Goal: Transaction & Acquisition: Purchase product/service

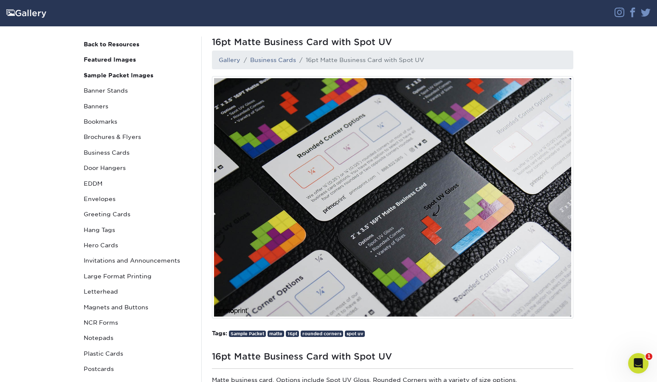
click at [28, 17] on div "Gallery" at bounding box center [274, 13] width 548 height 16
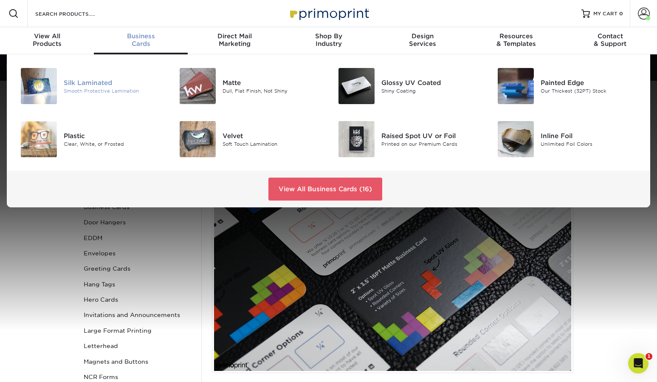
click at [101, 94] on div "Silk Laminated Smooth Protective Lamination" at bounding box center [117, 86] width 106 height 36
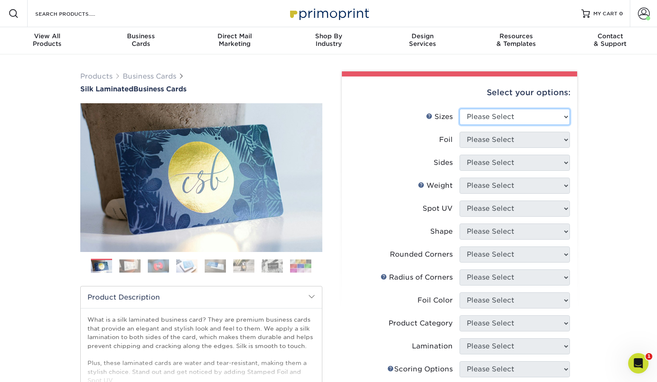
click at [487, 120] on select "Please Select 1.5" x 3.5" - Mini 1.75" x 3.5" - Mini 2" x 2" - Square 2" x 3" -…" at bounding box center [515, 117] width 110 height 16
select select "1.50x3.50"
click at [460, 109] on select "Please Select 1.5" x 3.5" - Mini 1.75" x 3.5" - Mini 2" x 2" - Square 2" x 3" -…" at bounding box center [515, 117] width 110 height 16
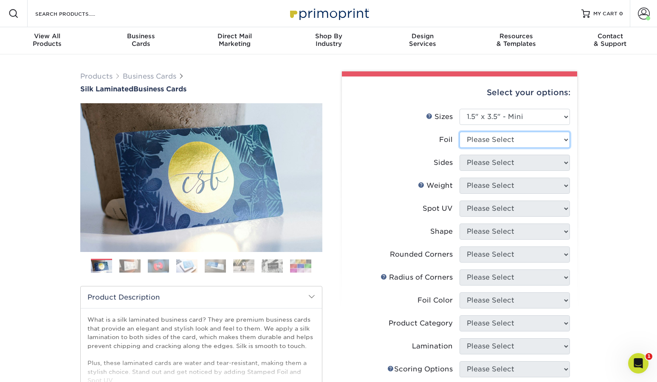
click at [489, 144] on select "Please Select Yes No" at bounding box center [515, 140] width 110 height 16
select select "1"
click at [460, 132] on select "Please Select Yes No" at bounding box center [515, 140] width 110 height 16
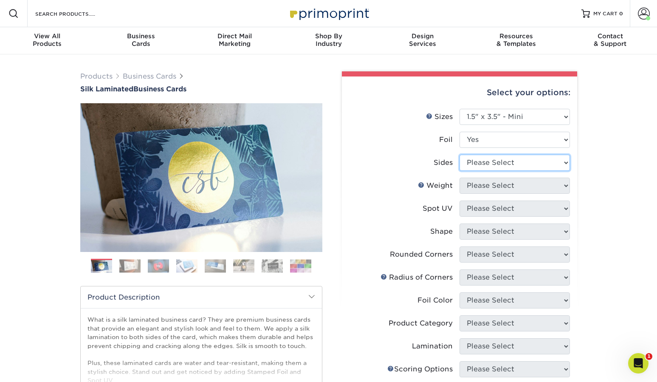
click at [492, 159] on select "Please Select Print Both Sides - Foil Both Sides Print Both Sides - Foil Front …" at bounding box center [515, 163] width 110 height 16
select select "34527644-b4fd-4ffb-9092-1318eefcd9d9"
click at [460, 155] on select "Please Select Print Both Sides - Foil Both Sides Print Both Sides - Foil Front …" at bounding box center [515, 163] width 110 height 16
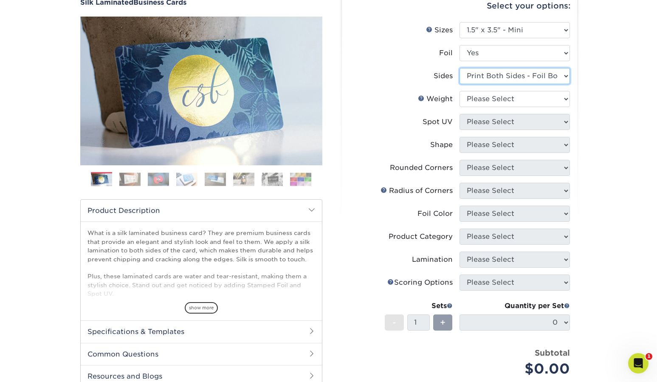
scroll to position [101, 0]
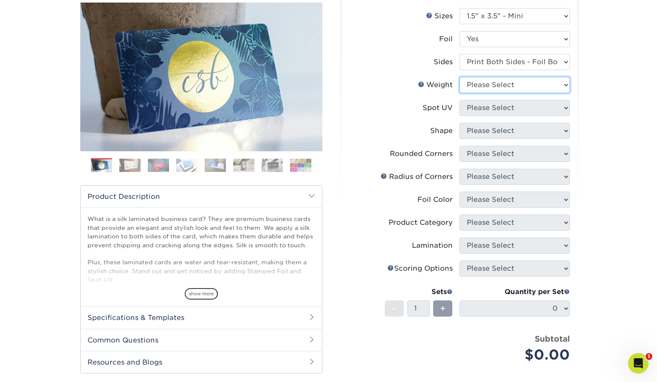
click at [482, 89] on select "Please Select 16PT" at bounding box center [515, 85] width 110 height 16
select select "16PT"
click at [460, 77] on select "Please Select 16PT" at bounding box center [515, 85] width 110 height 16
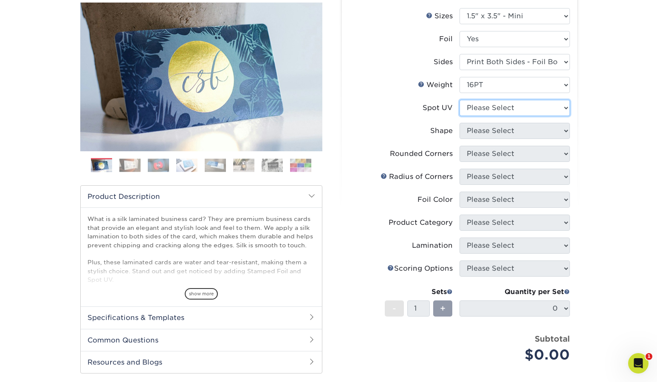
click at [485, 108] on select "Please Select No Spot UV Front and Back (Both Sides) Front Only Back Only" at bounding box center [515, 108] width 110 height 16
select select "3"
click at [460, 100] on select "Please Select No Spot UV Front and Back (Both Sides) Front Only Back Only" at bounding box center [515, 108] width 110 height 16
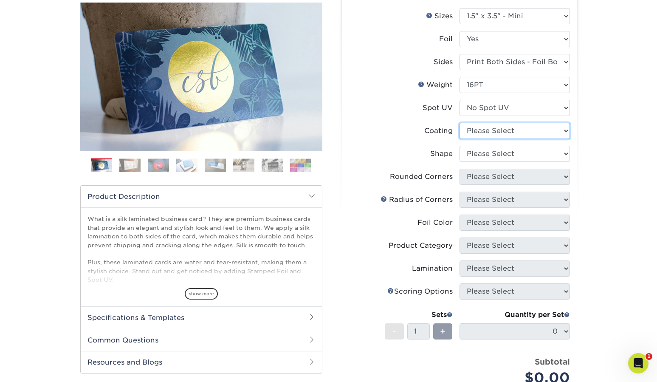
click at [484, 130] on select at bounding box center [515, 131] width 110 height 16
click at [478, 154] on select "Please Select Standard" at bounding box center [515, 154] width 110 height 16
select select "standard"
click at [460, 146] on select "Please Select Standard" at bounding box center [515, 154] width 110 height 16
click at [481, 134] on select at bounding box center [515, 131] width 110 height 16
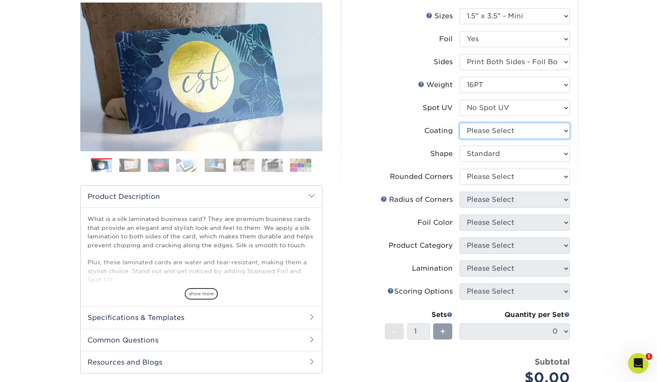
select select "3e7618de-abca-4bda-9f97-8b9129e913d8"
click at [460, 123] on select at bounding box center [515, 131] width 110 height 16
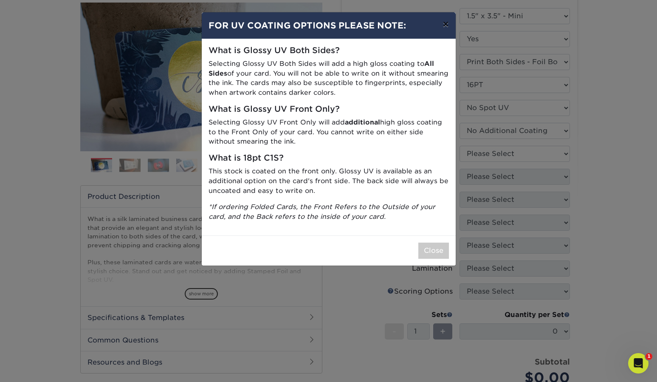
click at [444, 23] on button "×" at bounding box center [446, 24] width 20 height 24
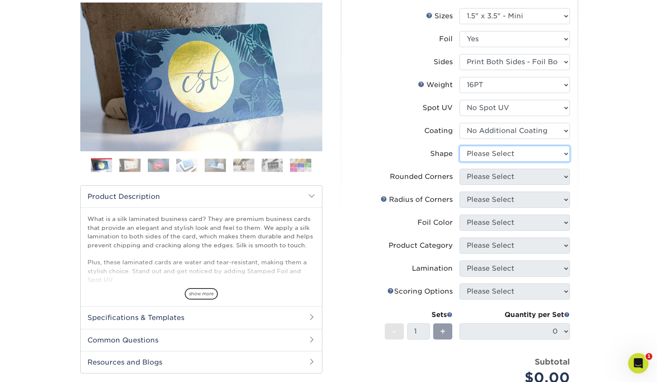
click at [485, 155] on select "Please Select Standard" at bounding box center [515, 154] width 110 height 16
select select "standard"
click at [460, 146] on select "Please Select Standard" at bounding box center [515, 154] width 110 height 16
click at [484, 179] on select "Please Select Yes - Round 2 Corners Yes - Round 4 Corners No" at bounding box center [515, 177] width 110 height 16
select select "0"
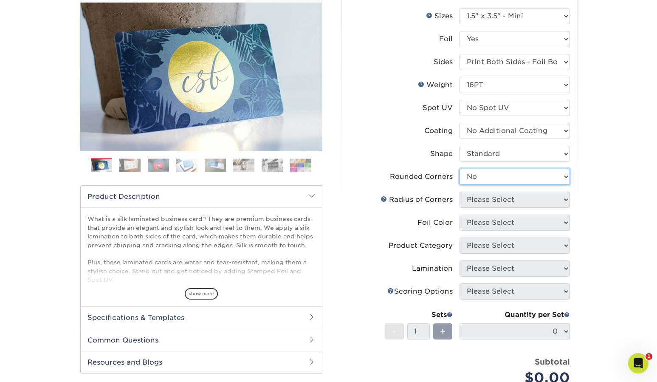
click at [460, 169] on select "Please Select Yes - Round 2 Corners Yes - Round 4 Corners No" at bounding box center [515, 177] width 110 height 16
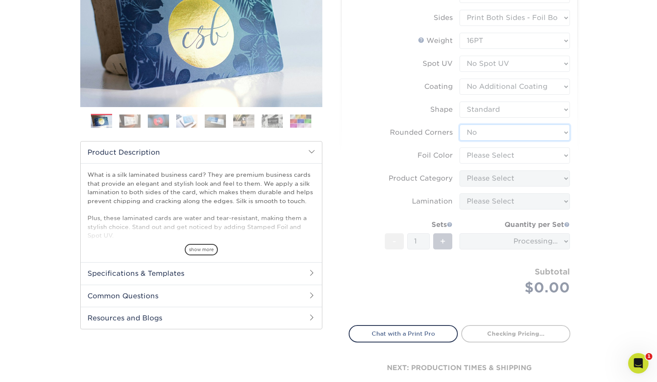
scroll to position [146, 0]
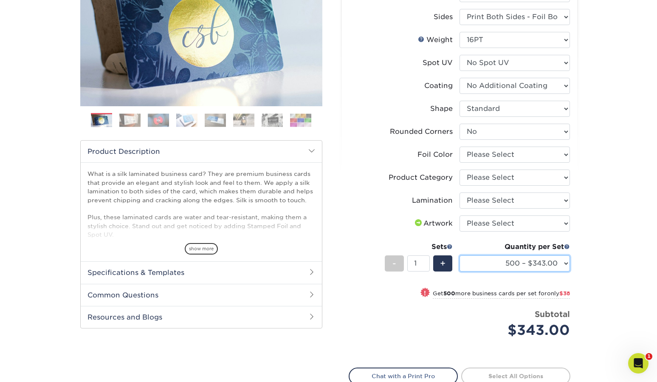
click at [520, 261] on select "500 – $343.00 1000 – $381.00 2500 – $886.00 5000 – $1659.00" at bounding box center [515, 263] width 110 height 16
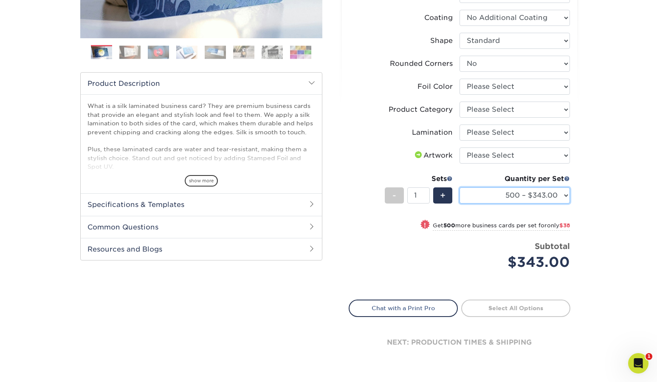
scroll to position [215, 0]
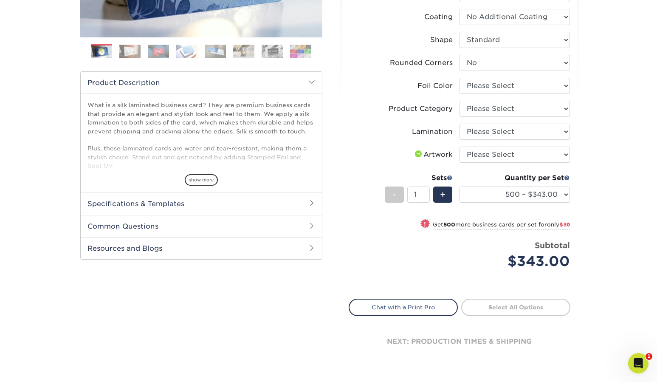
click at [512, 311] on link "Select All Options" at bounding box center [515, 307] width 109 height 17
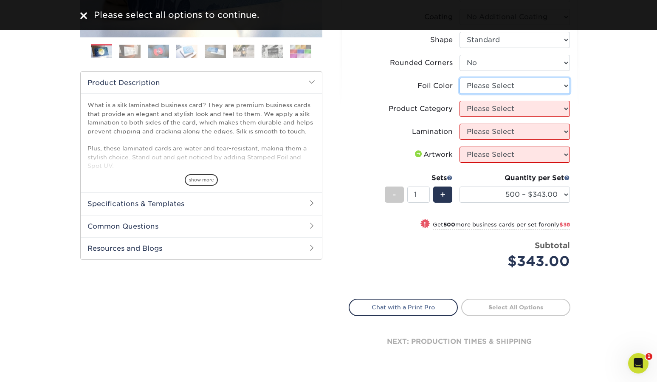
click at [493, 86] on select "Please Select Silver Foil Black Foil Blue Foil Copper Foil Gold Foil Red Foil R…" at bounding box center [515, 86] width 110 height 16
select select "a834dd52-fe06-4ed6-9a86-5bd3c2d02515"
click at [460, 78] on select "Please Select Silver Foil Black Foil Blue Foil Copper Foil Gold Foil Red Foil R…" at bounding box center [515, 86] width 110 height 16
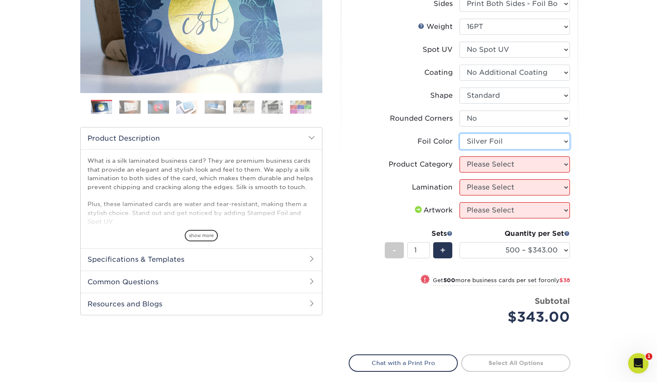
scroll to position [161, 0]
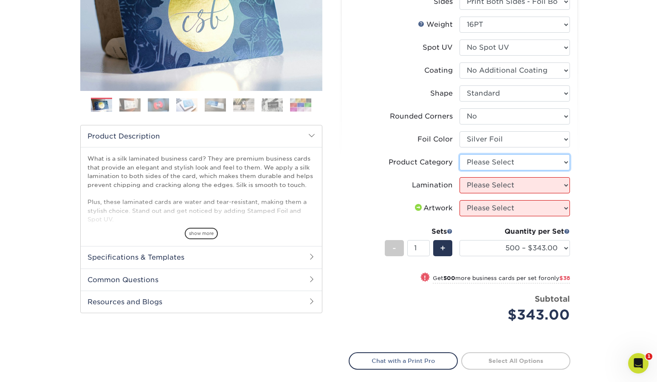
click at [489, 162] on select "Please Select Business Cards" at bounding box center [515, 162] width 110 height 16
select select "3b5148f1-0588-4f88-a218-97bcfdce65c1"
click at [460, 154] on select "Please Select Business Cards" at bounding box center [515, 162] width 110 height 16
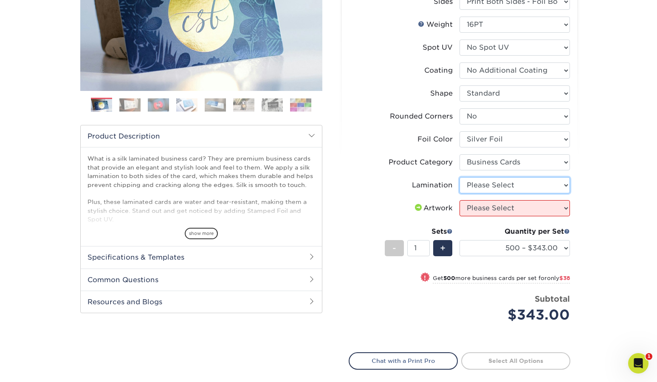
click at [475, 190] on select "Please Select Silk" at bounding box center [515, 185] width 110 height 16
select select "ccacb42f-45f7-42d3-bbd3-7c8421cf37f0"
click at [460, 177] on select "Please Select Silk" at bounding box center [515, 185] width 110 height 16
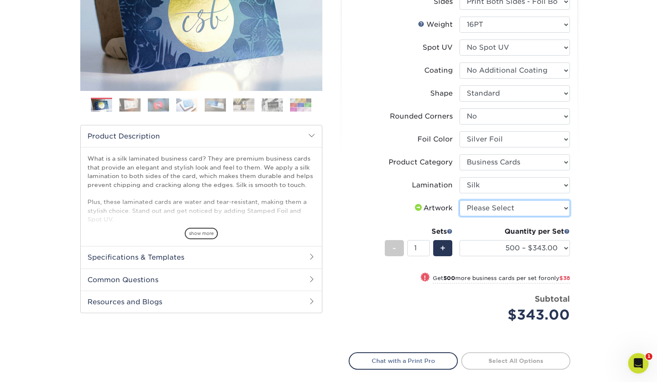
click at [482, 208] on select "Please Select I will upload files I need a design - $100" at bounding box center [515, 208] width 110 height 16
select select "upload"
click at [460, 200] on select "Please Select I will upload files I need a design - $100" at bounding box center [515, 208] width 110 height 16
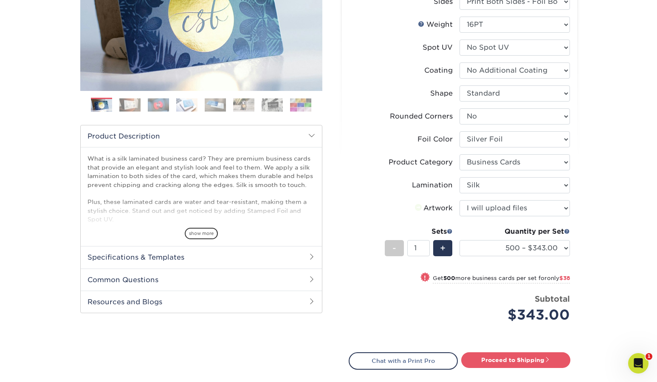
click at [365, 201] on label "Artwork" at bounding box center [404, 208] width 110 height 16
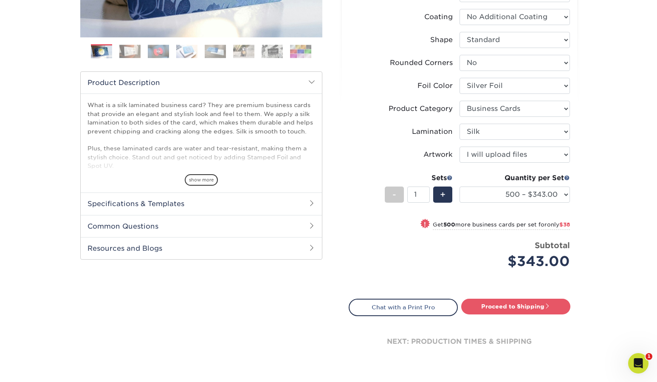
scroll to position [219, 0]
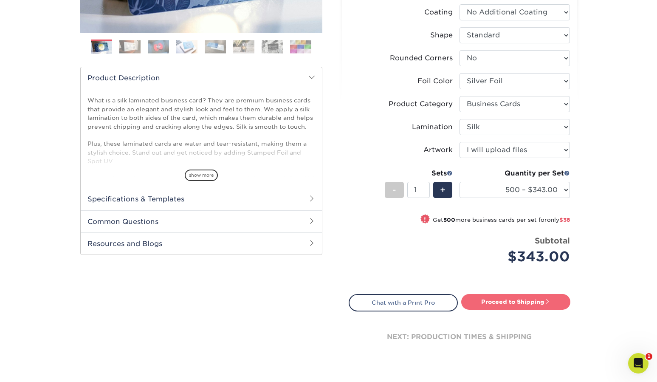
click at [518, 303] on link "Proceed to Shipping" at bounding box center [515, 301] width 109 height 15
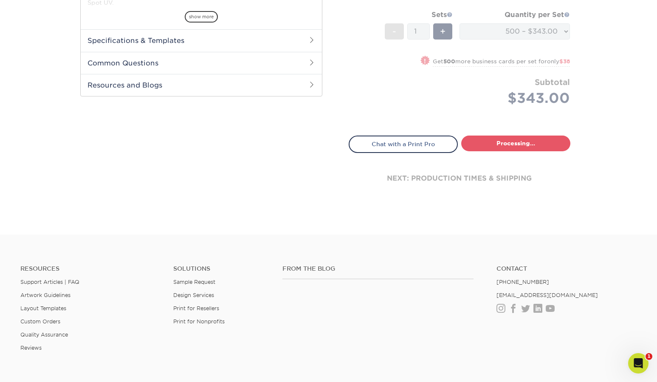
select select "156db01d-d295-456f-97e9-94c5e2afed7d"
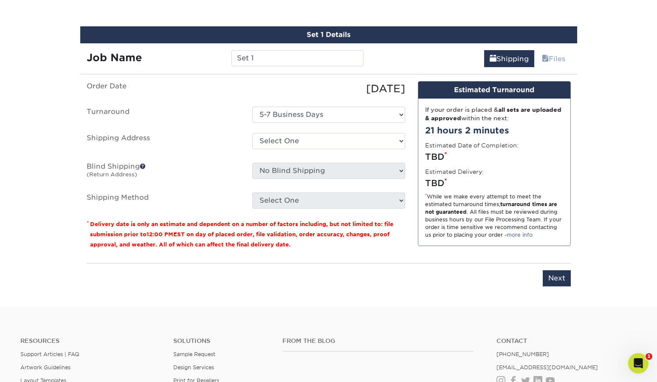
scroll to position [537, 0]
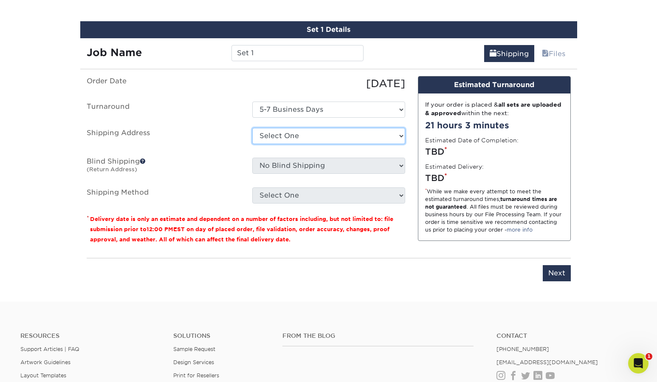
click at [294, 140] on select "Select One + Add New Address" at bounding box center [328, 136] width 153 height 16
select select "newaddress"
click at [252, 128] on select "Select One + Add New Address" at bounding box center [328, 136] width 153 height 16
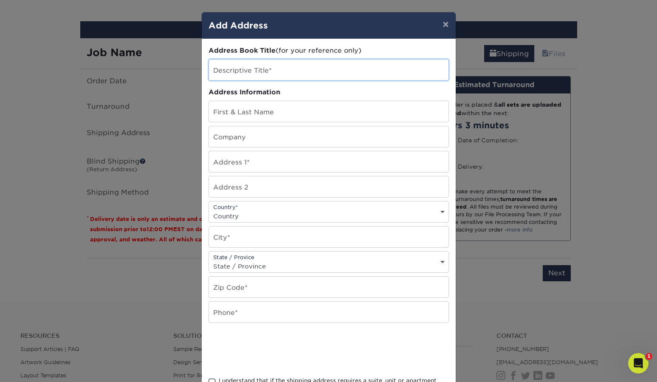
click at [269, 79] on input "text" at bounding box center [329, 69] width 240 height 21
type input "Bcards"
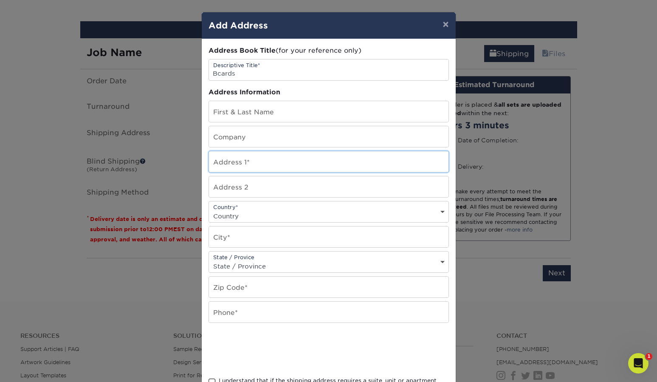
click at [243, 154] on input "text" at bounding box center [329, 161] width 240 height 21
type input "3255 Morning Crk"
click at [239, 189] on input "text" at bounding box center [329, 186] width 240 height 21
click at [244, 215] on select "Country United States Canada ----------------------------- Afghanistan Albania …" at bounding box center [329, 216] width 240 height 12
click at [209, 210] on select "Country United States Canada ----------------------------- Afghanistan Albania …" at bounding box center [329, 216] width 240 height 12
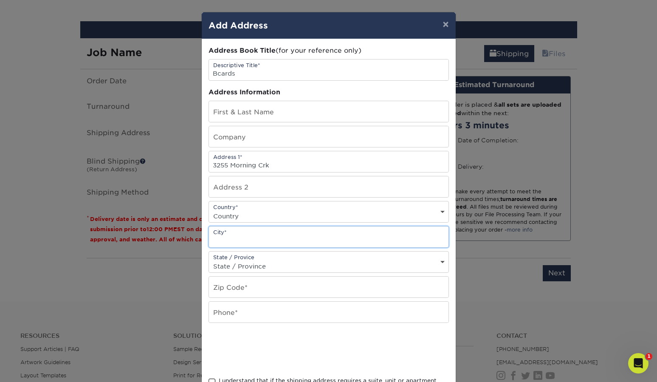
click at [247, 239] on input "text" at bounding box center [329, 236] width 240 height 21
type input "San Antonio"
click at [233, 274] on div "Address Book Title (for your reference only) Descriptive Title* Bcards Address …" at bounding box center [329, 229] width 241 height 367
click at [233, 266] on select "State / Province Alabama Alaska Arizona Arkansas California Colorado Connecticu…" at bounding box center [329, 266] width 240 height 12
select select "TX"
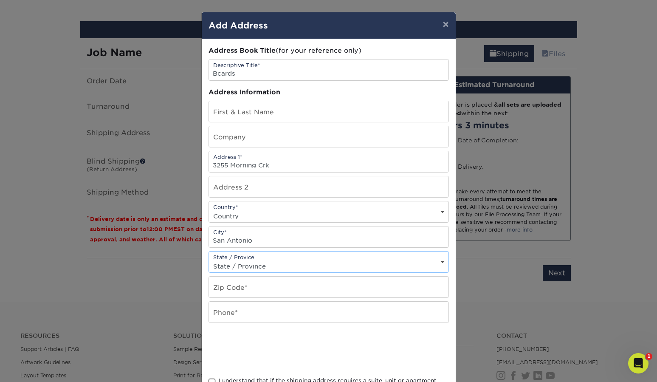
click at [209, 260] on select "State / Province Alabama Alaska Arizona Arkansas California Colorado Connecticu…" at bounding box center [329, 266] width 240 height 12
click at [235, 283] on input "text" at bounding box center [329, 287] width 240 height 21
type input "78247"
click at [241, 308] on input "text" at bounding box center [329, 312] width 240 height 21
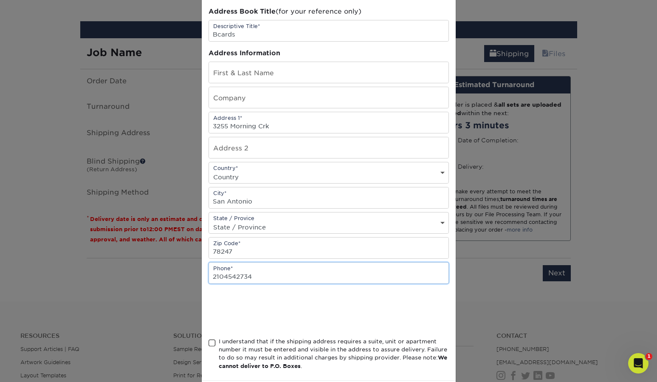
scroll to position [65, 0]
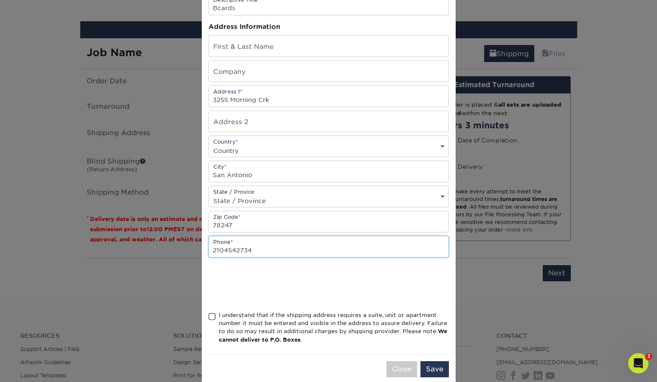
type input "2104542734"
click at [217, 316] on div "I understand that if the shipping address requires a suite, unit or apartment n…" at bounding box center [329, 329] width 241 height 37
click at [214, 316] on span at bounding box center [212, 317] width 7 height 8
click at [0, 0] on input "I understand that if the shipping address requires a suite, unit or apartment n…" at bounding box center [0, 0] width 0 height 0
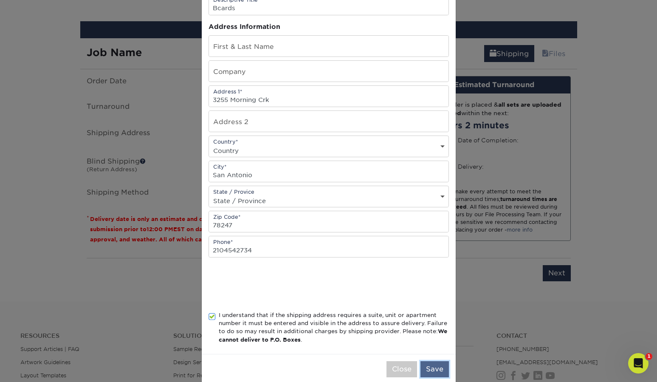
click at [427, 365] on button "Save" at bounding box center [435, 369] width 28 height 16
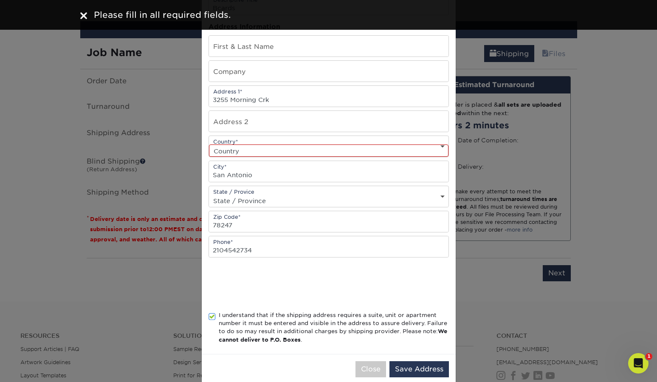
click at [296, 151] on select "Country United States Canada ----------------------------- Afghanistan Albania …" at bounding box center [329, 150] width 240 height 12
select select "US"
click at [209, 144] on select "Country United States Canada ----------------------------- Afghanistan Albania …" at bounding box center [329, 150] width 240 height 12
click at [425, 370] on button "Save Address" at bounding box center [419, 369] width 59 height 16
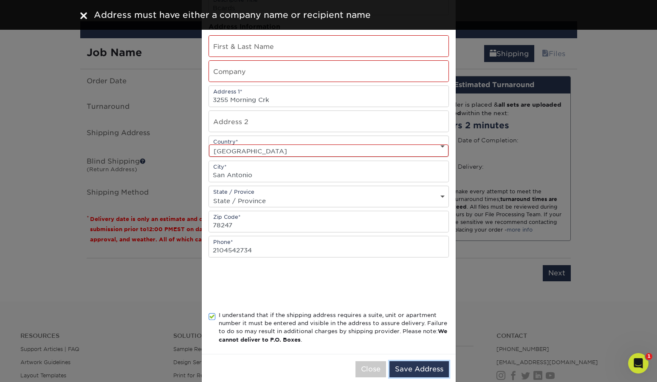
scroll to position [0, 0]
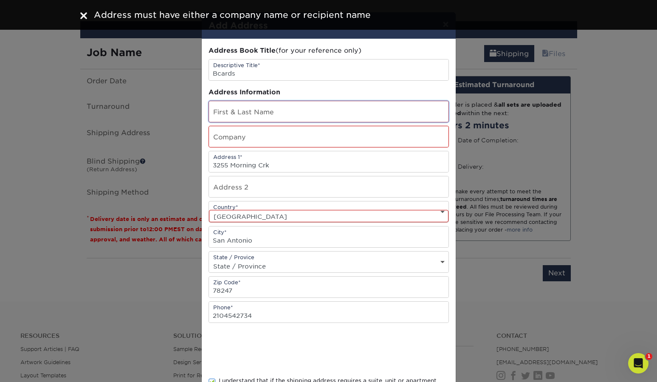
click at [256, 119] on input "text" at bounding box center [329, 111] width 240 height 21
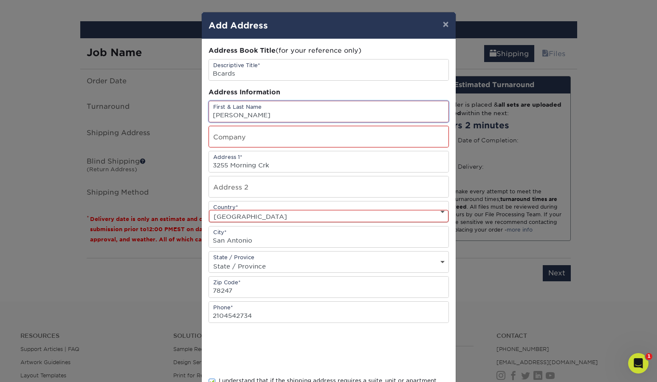
click at [244, 119] on input "Fabian duran" at bounding box center [329, 111] width 240 height 21
click at [244, 121] on input "Fabian duran" at bounding box center [329, 111] width 240 height 21
click at [244, 116] on input "Fabian duran" at bounding box center [329, 111] width 240 height 21
type input "Fabian Duran"
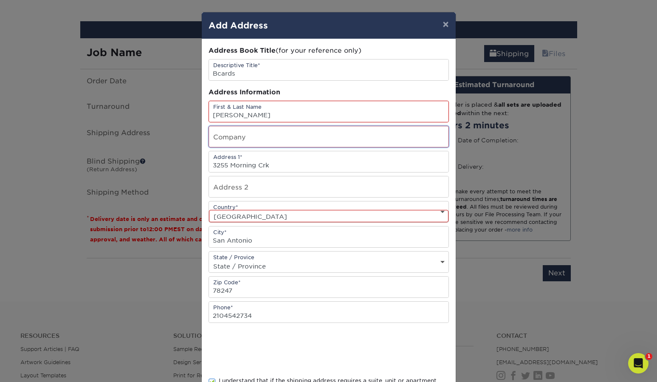
click at [230, 139] on input "text" at bounding box center [329, 136] width 240 height 21
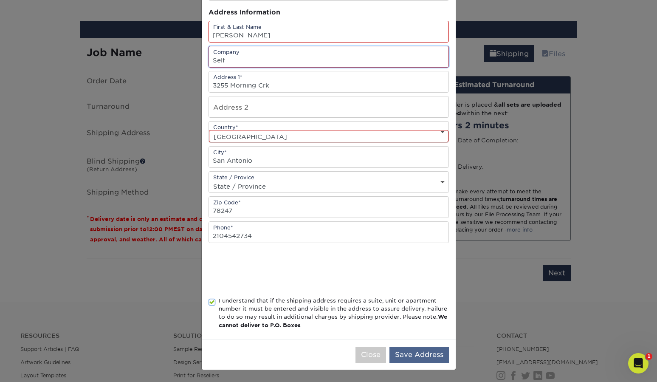
type input "Self"
click at [432, 360] on button "Save Address" at bounding box center [419, 355] width 59 height 16
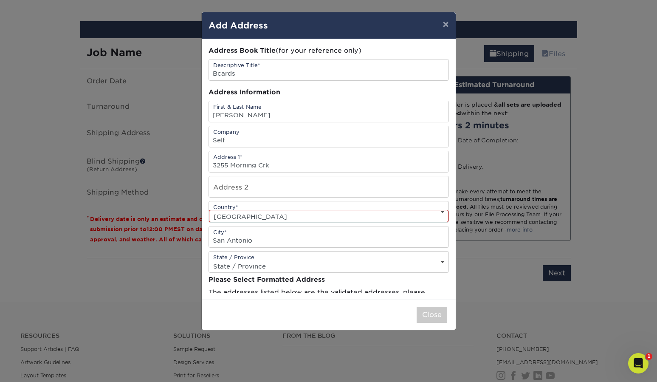
scroll to position [0, 0]
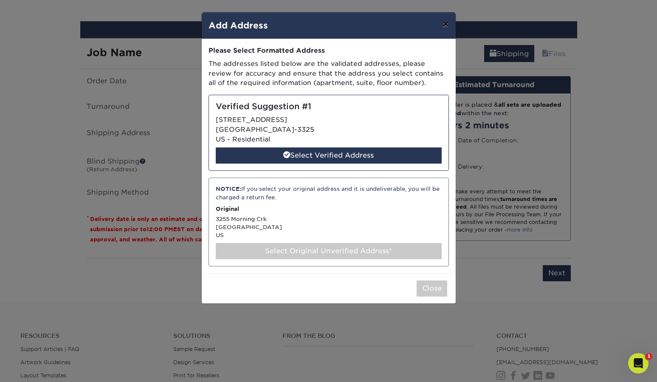
click at [445, 25] on button "×" at bounding box center [446, 24] width 20 height 24
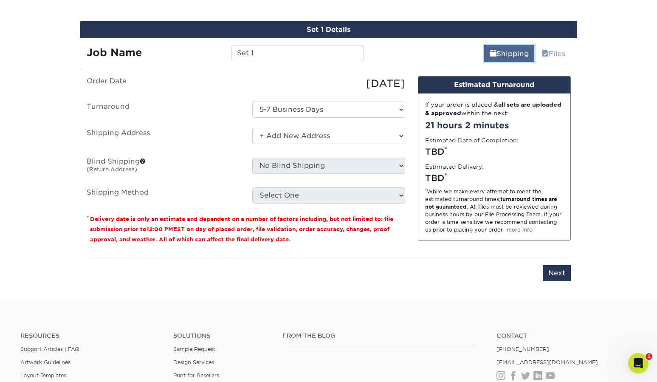
click at [504, 51] on link "Shipping" at bounding box center [509, 53] width 50 height 17
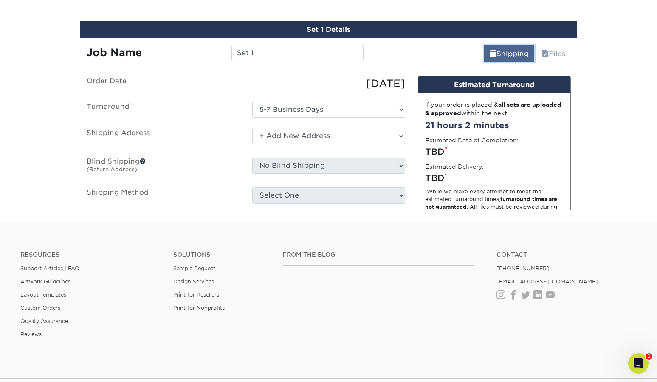
scroll to position [483, 0]
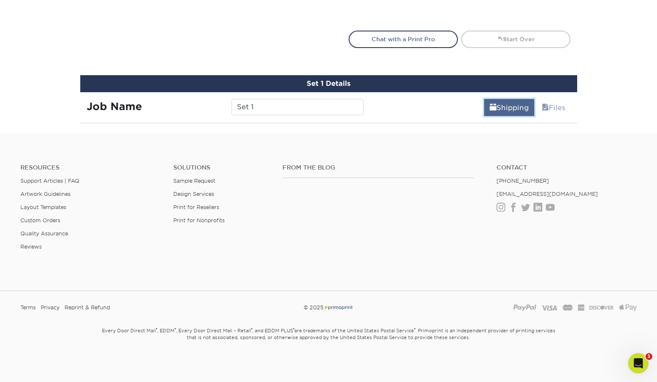
click at [510, 105] on link "Shipping" at bounding box center [509, 107] width 50 height 17
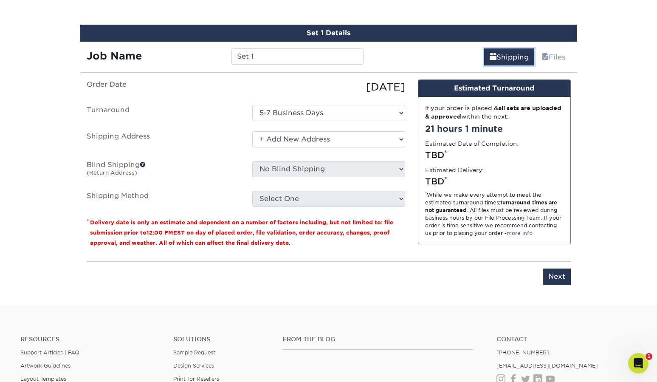
scroll to position [530, 0]
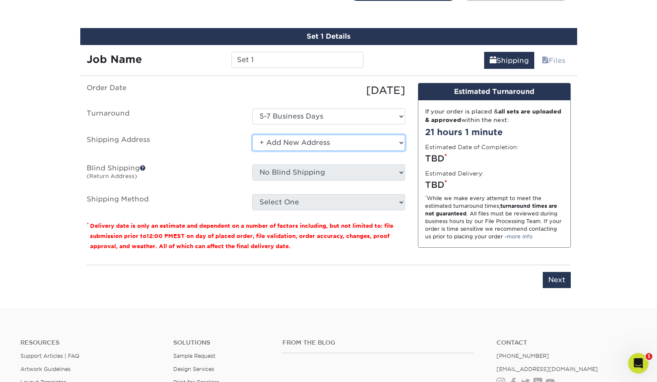
click at [300, 139] on select "Select One + Add New Address" at bounding box center [328, 143] width 153 height 16
click at [252, 135] on select "Select One + Add New Address" at bounding box center [328, 143] width 153 height 16
click at [282, 141] on select "Select One + Add New Address" at bounding box center [328, 143] width 153 height 16
select select "newaddress"
click at [252, 135] on select "Select One + Add New Address" at bounding box center [328, 143] width 153 height 16
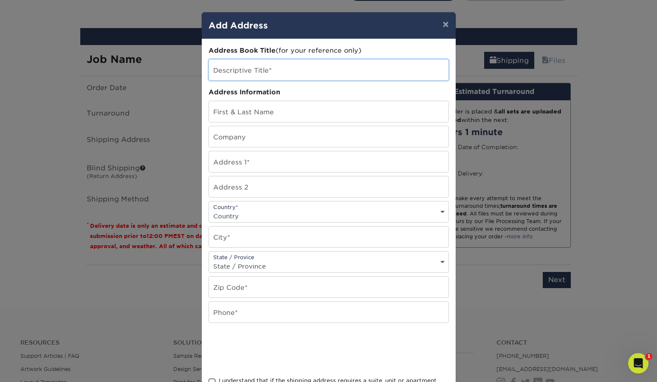
click at [265, 77] on input "text" at bounding box center [329, 69] width 240 height 21
type input "Bcards"
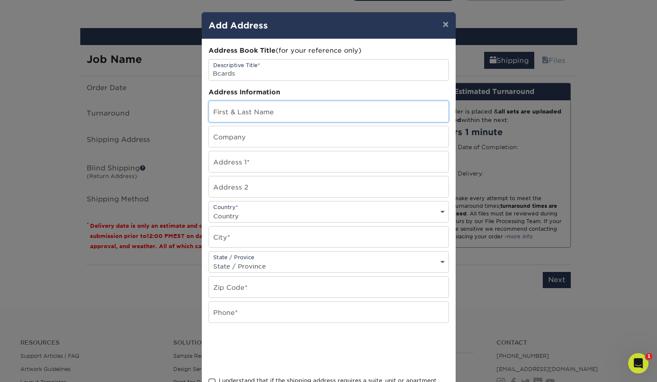
click at [250, 116] on input "text" at bounding box center [329, 111] width 240 height 21
click at [263, 113] on input "F" at bounding box center [329, 111] width 240 height 21
type input "Alex Anderson"
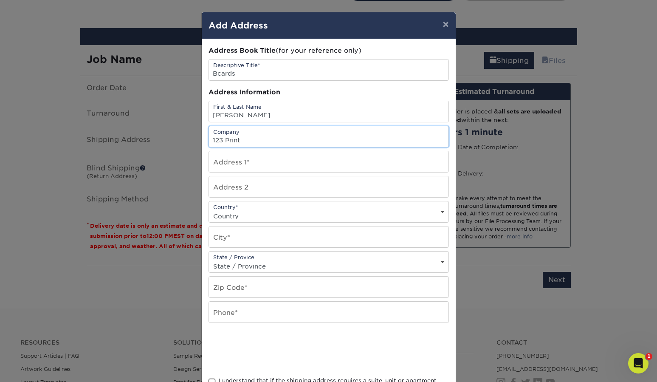
type input "123 Print"
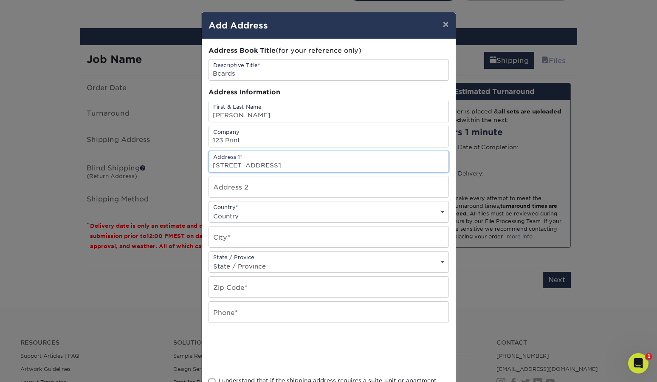
type input "123 Main St"
click at [246, 215] on select "Country United States Canada ----------------------------- Afghanistan Albania …" at bounding box center [329, 216] width 240 height 12
select select "US"
click at [209, 210] on select "Country United States Canada ----------------------------- Afghanistan Albania …" at bounding box center [329, 216] width 240 height 12
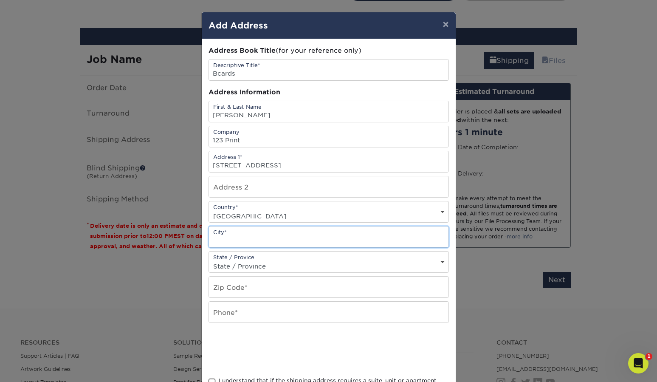
click at [240, 236] on input "text" at bounding box center [329, 236] width 240 height 21
type input "San Antonio"
click at [275, 262] on select "State / Province Alabama Alaska Arizona Arkansas California Colorado Connecticu…" at bounding box center [329, 266] width 240 height 12
select select "TX"
click at [209, 260] on select "State / Province Alabama Alaska Arizona Arkansas California Colorado Connecticu…" at bounding box center [329, 266] width 240 height 12
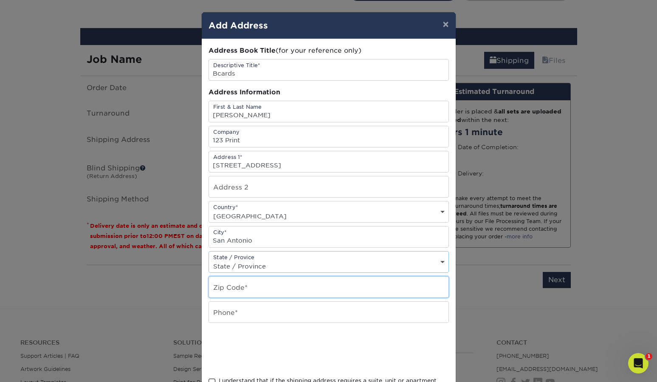
click at [246, 285] on input "text" at bounding box center [329, 287] width 240 height 21
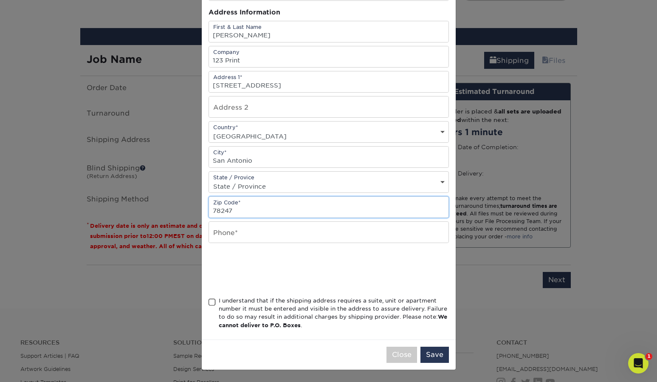
type input "78247"
click at [226, 232] on input "text" at bounding box center [329, 232] width 240 height 21
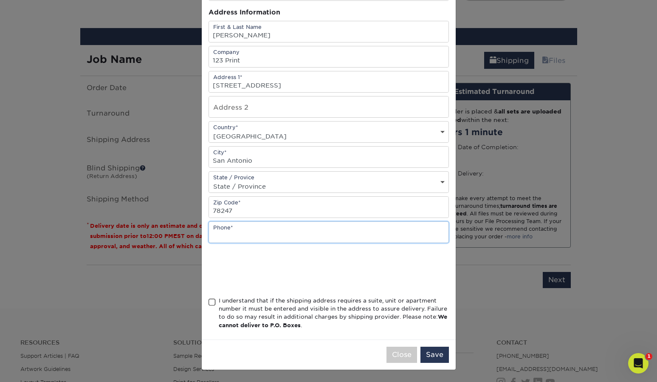
type input "2104542734"
click at [212, 305] on span at bounding box center [212, 302] width 7 height 8
click at [0, 0] on input "I understand that if the shipping address requires a suite, unit or apartment n…" at bounding box center [0, 0] width 0 height 0
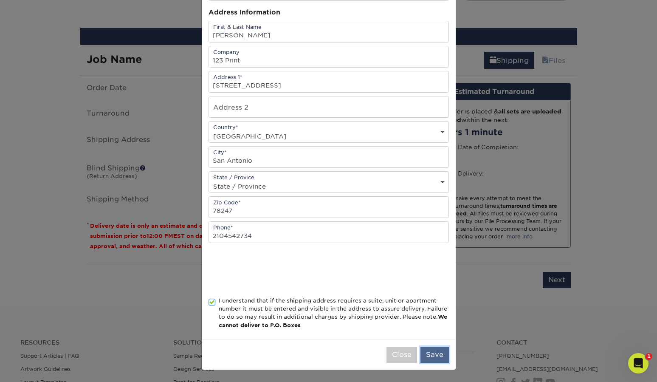
click at [433, 357] on button "Save" at bounding box center [435, 355] width 28 height 16
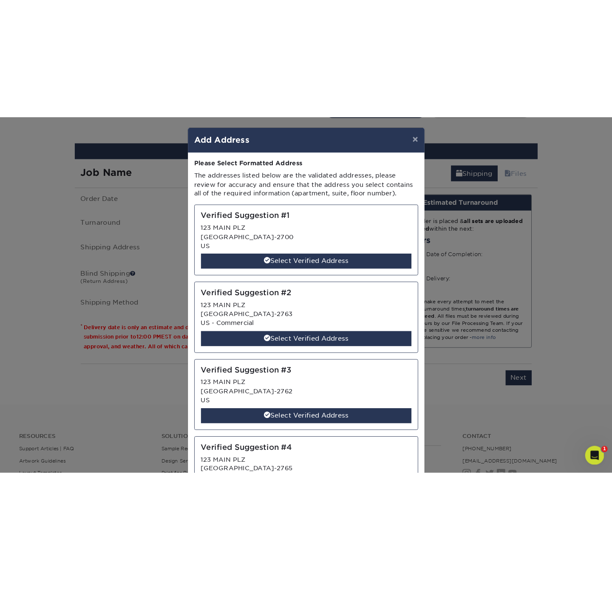
scroll to position [474, 0]
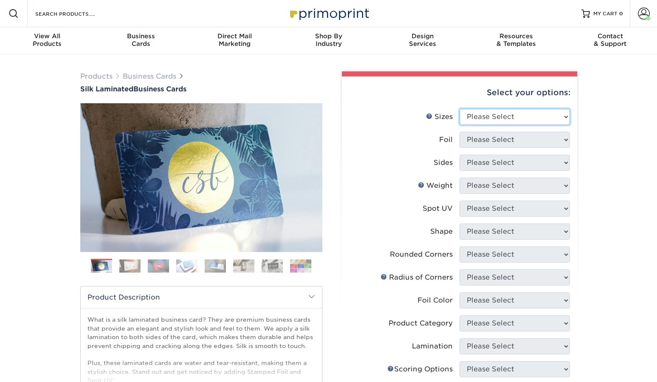
click at [506, 123] on select "Please Select 1.5" x 3.5" - Mini 1.75" x 3.5" - Mini 2" x 2" - Square 2" x 3" -…" at bounding box center [515, 117] width 110 height 16
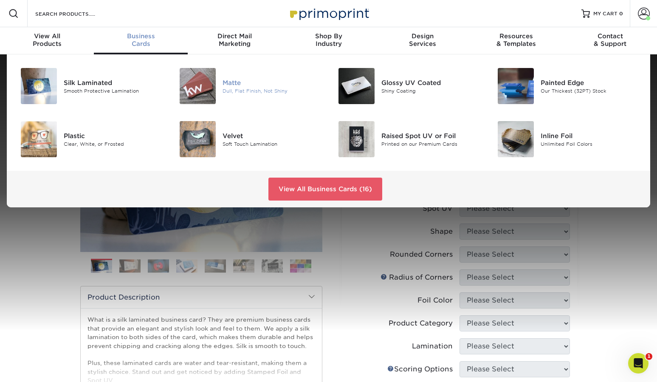
click at [241, 83] on div "Matte" at bounding box center [273, 82] width 100 height 9
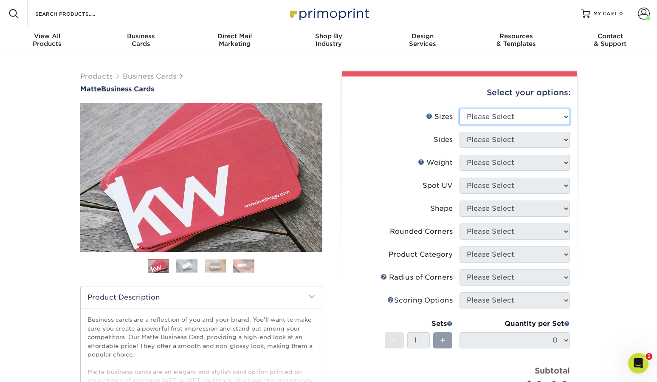
click at [527, 116] on select "Please Select 1.5" x 3.5" - Mini 1.75" x 3.5" - Mini 2" x 2" - Square 2" x 3" -…" at bounding box center [515, 117] width 110 height 16
select select "1.75x3.50"
click at [460, 109] on select "Please Select 1.5" x 3.5" - Mini 1.75" x 3.5" - Mini 2" x 2" - Square 2" x 3" -…" at bounding box center [515, 117] width 110 height 16
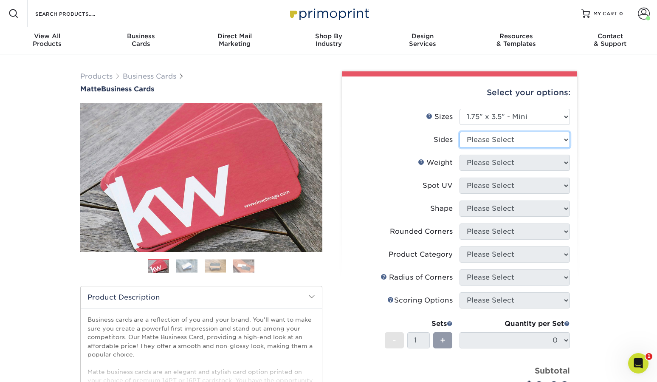
click at [491, 143] on select "Please Select Print Both Sides Print Front Only" at bounding box center [515, 140] width 110 height 16
select select "13abbda7-1d64-4f25-8bb2-c179b224825d"
click at [460, 132] on select "Please Select Print Both Sides Print Front Only" at bounding box center [515, 140] width 110 height 16
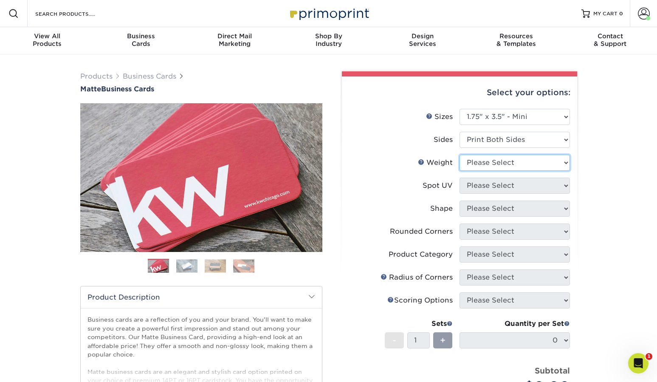
click at [498, 167] on select "Please Select 16PT 14PT" at bounding box center [515, 163] width 110 height 16
select select "16PT"
click at [460, 155] on select "Please Select 16PT 14PT" at bounding box center [515, 163] width 110 height 16
click at [497, 184] on select "Please Select No Spot UV Front and Back (Both Sides) Front Only Back Only" at bounding box center [515, 186] width 110 height 16
select select "3"
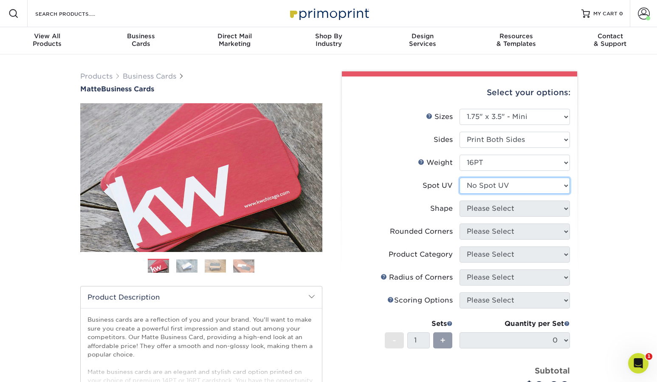
click at [460, 178] on select "Please Select No Spot UV Front and Back (Both Sides) Front Only Back Only" at bounding box center [515, 186] width 110 height 16
click at [0, 0] on li "Coating" at bounding box center [0, 0] width 0 height 0
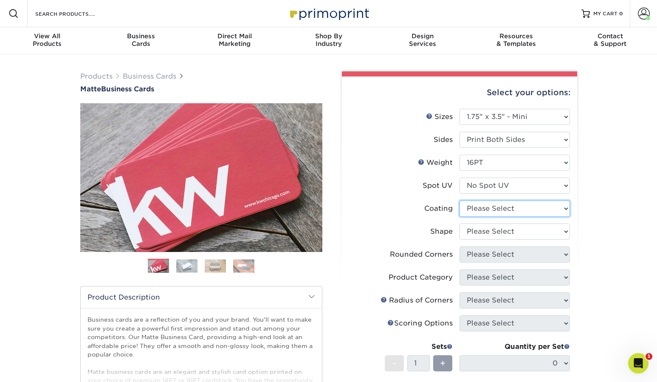
click at [493, 209] on select at bounding box center [515, 209] width 110 height 16
select select "121bb7b5-3b4d-429f-bd8d-bbf80e953313"
click at [460, 201] on select at bounding box center [515, 209] width 110 height 16
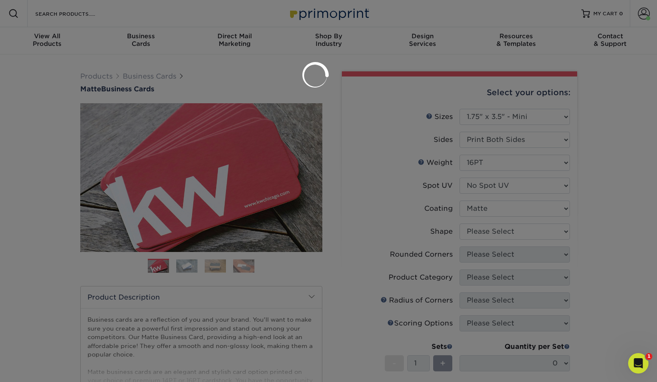
click at [490, 232] on div at bounding box center [328, 191] width 657 height 382
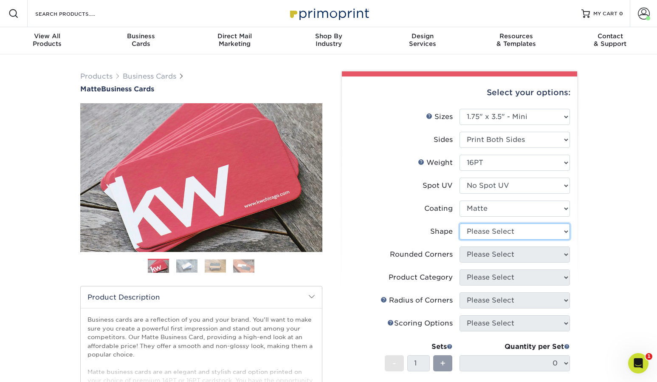
click at [489, 232] on select "Please Select Standard" at bounding box center [515, 232] width 110 height 16
select select "standard"
click at [460, 224] on select "Please Select Standard" at bounding box center [515, 232] width 110 height 16
click at [485, 253] on select "Please Select Yes - Round 2 Corners Yes - Round 4 Corners No" at bounding box center [515, 254] width 110 height 16
select select "76a3b848-63b4-4449-aad1-d9e81d5a60f5"
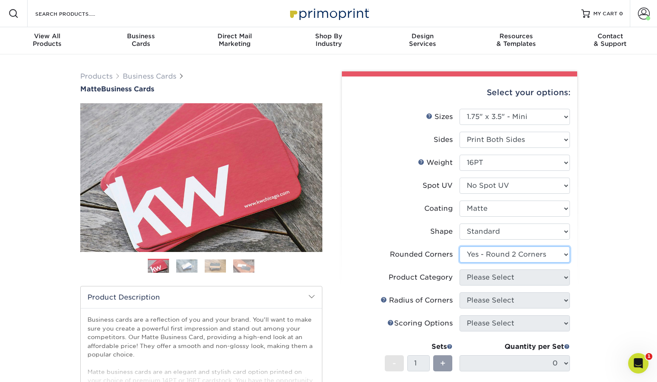
click at [460, 246] on select "Please Select Yes - Round 2 Corners Yes - Round 4 Corners No" at bounding box center [515, 254] width 110 height 16
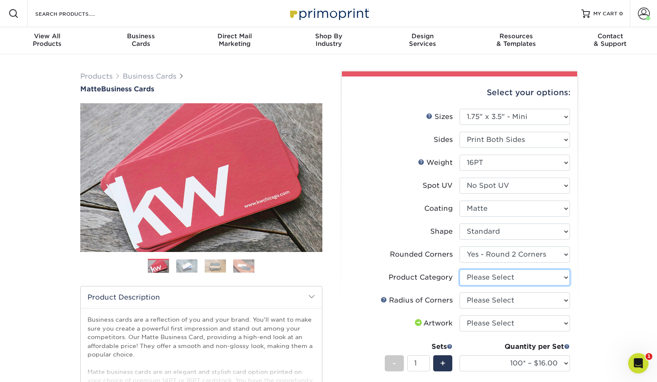
click at [501, 281] on select "Please Select Business Cards" at bounding box center [515, 277] width 110 height 16
select select "3b5148f1-0588-4f88-a218-97bcfdce65c1"
click at [460, 269] on select "Please Select Business Cards" at bounding box center [515, 277] width 110 height 16
click at [490, 298] on select "Please Select Rounded 1/8" Rounded 1/4"" at bounding box center [515, 300] width 110 height 16
select select "589680c7-ee9a-431b-9d12-d7aeb1386a97"
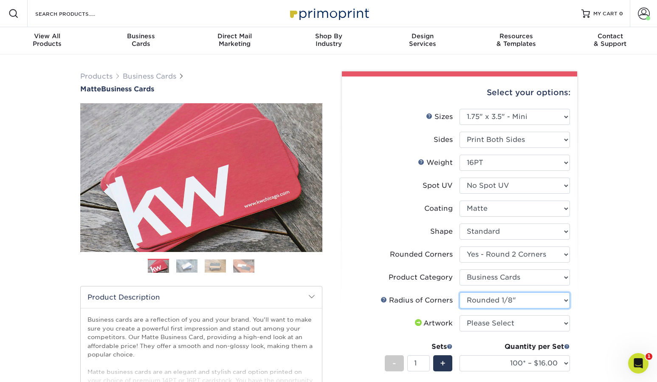
click at [460, 292] on select "Please Select Rounded 1/8" Rounded 1/4"" at bounding box center [515, 300] width 110 height 16
click at [486, 326] on select "Please Select I will upload files I need a design - $100" at bounding box center [515, 323] width 110 height 16
select select "upload"
click at [460, 315] on select "Please Select I will upload files I need a design - $100" at bounding box center [515, 323] width 110 height 16
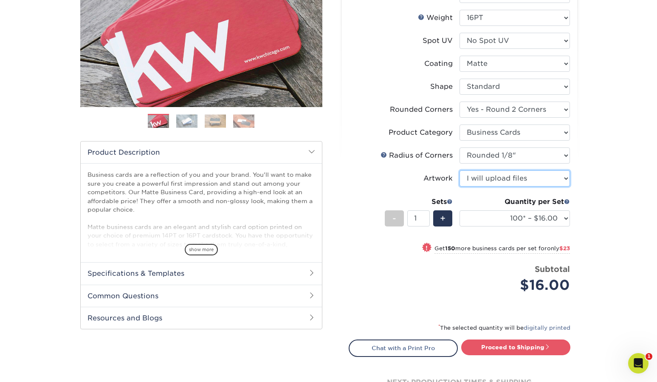
scroll to position [150, 0]
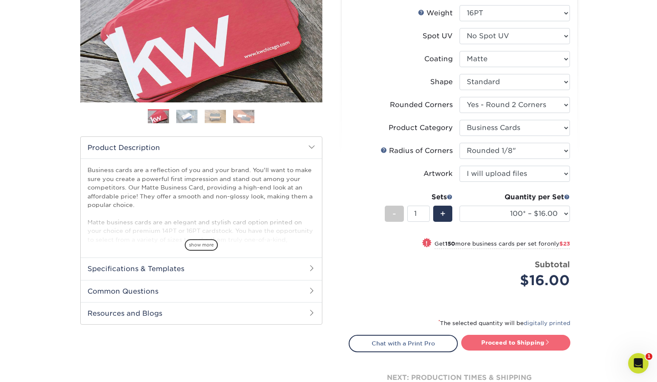
click at [544, 348] on link "Proceed to Shipping" at bounding box center [515, 342] width 109 height 15
type input "Set 1"
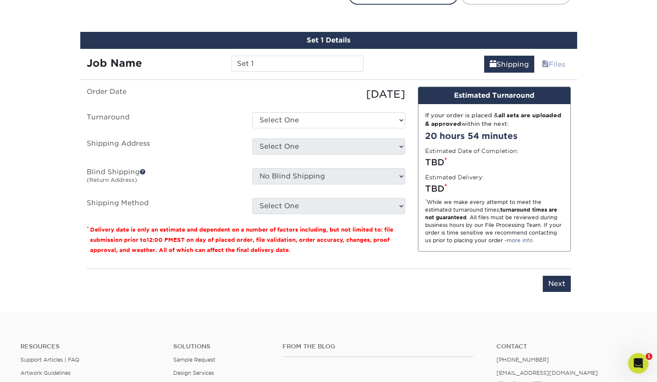
scroll to position [508, 0]
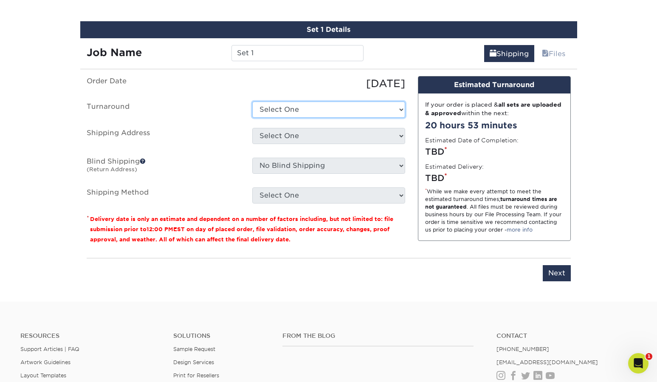
click at [289, 112] on select "Select One 2-4 Business Days 2 Day Next Business Day" at bounding box center [328, 110] width 153 height 16
select select "0980a77a-e478-4414-8343-f9d1fb7679d9"
click at [252, 102] on select "Select One 2-4 Business Days 2 Day Next Business Day" at bounding box center [328, 110] width 153 height 16
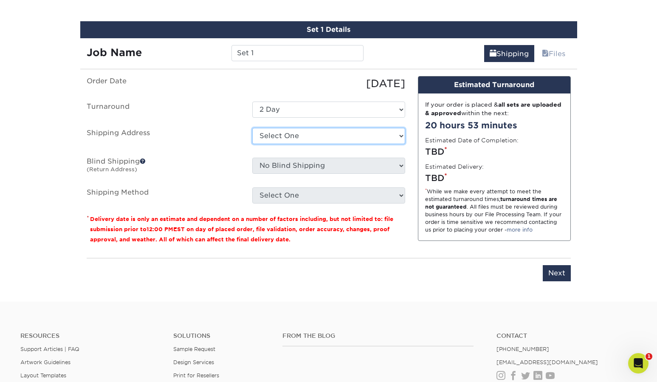
click at [283, 137] on select "Select One + Add New Address" at bounding box center [328, 136] width 153 height 16
select select "newaddress"
click at [252, 128] on select "Select One + Add New Address" at bounding box center [328, 136] width 153 height 16
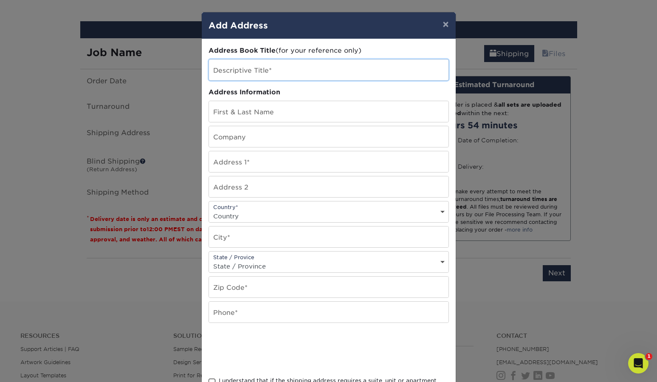
click at [265, 75] on input "text" at bounding box center [329, 69] width 240 height 21
type input "Bcards"
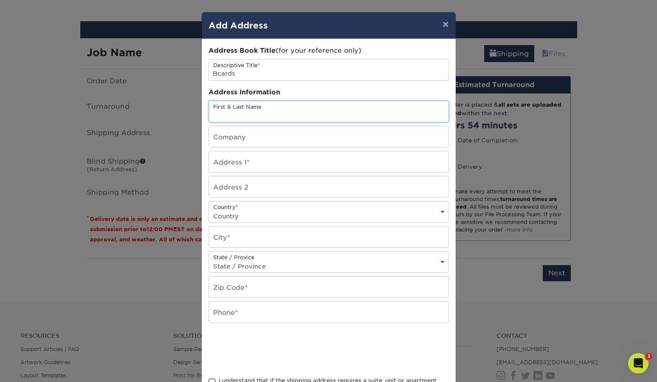
click at [255, 107] on input "text" at bounding box center [329, 111] width 240 height 21
type input "Alex Anderson"
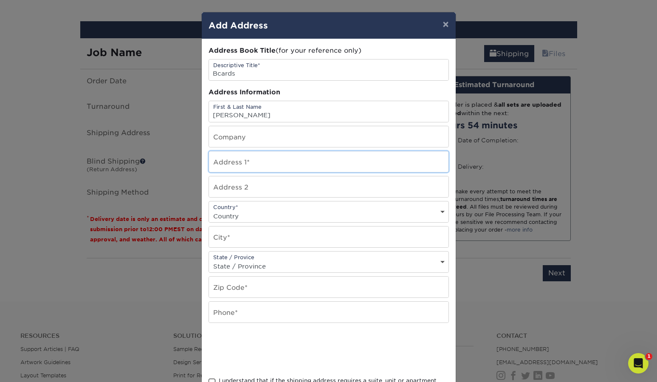
click at [246, 159] on input "text" at bounding box center [329, 161] width 240 height 21
type input "123 Main St"
click at [246, 204] on div "Country* Country United States Canada ----------------------------- Afghanistan…" at bounding box center [329, 212] width 241 height 22
click at [246, 212] on select "Country United States Canada ----------------------------- Afghanistan Albania …" at bounding box center [329, 216] width 240 height 12
select select "US"
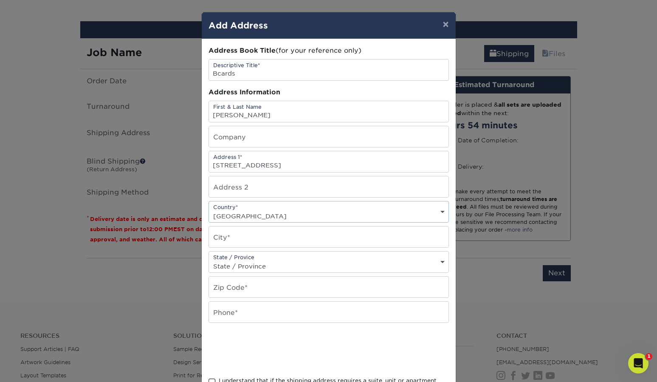
click at [209, 210] on select "Country United States Canada ----------------------------- Afghanistan Albania …" at bounding box center [329, 216] width 240 height 12
click at [246, 236] on input "text" at bounding box center [329, 236] width 240 height 21
type input "San Antonio"
click at [250, 263] on select "State / Province Alabama Alaska Arizona Arkansas California Colorado Connecticu…" at bounding box center [329, 266] width 240 height 12
select select "TX"
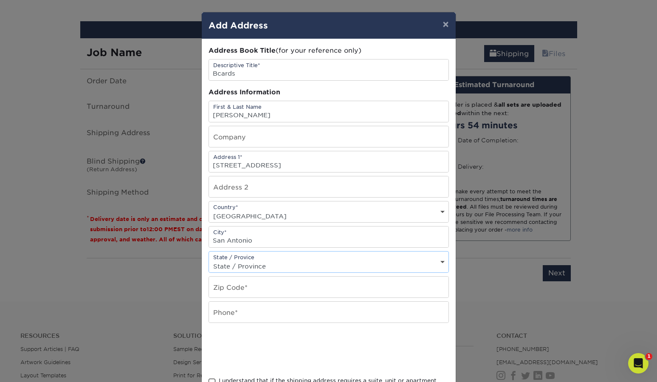
click at [209, 260] on select "State / Province Alabama Alaska Arizona Arkansas California Colorado Connecticu…" at bounding box center [329, 266] width 240 height 12
click at [251, 287] on input "text" at bounding box center [329, 287] width 240 height 21
type input "78247"
click at [245, 307] on input "text" at bounding box center [329, 312] width 240 height 21
type input "2104542734"
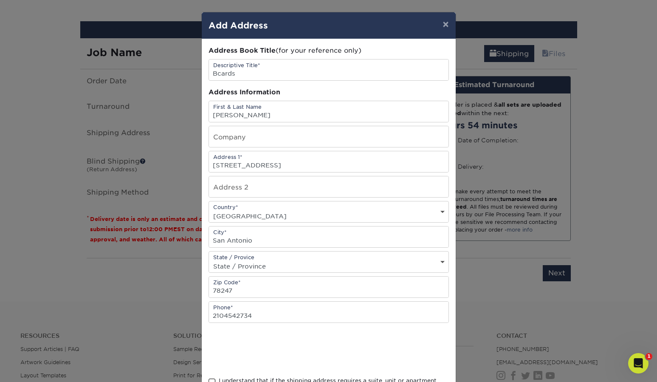
scroll to position [80, 0]
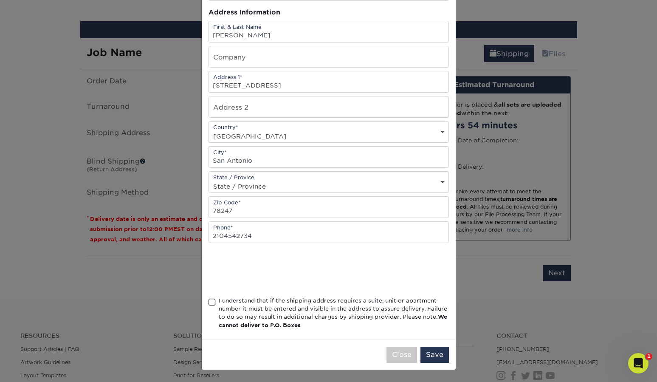
click at [212, 304] on span at bounding box center [212, 302] width 7 height 8
click at [0, 0] on input "I understand that if the shipping address requires a suite, unit or apartment n…" at bounding box center [0, 0] width 0 height 0
click at [433, 352] on button "Save" at bounding box center [435, 355] width 28 height 16
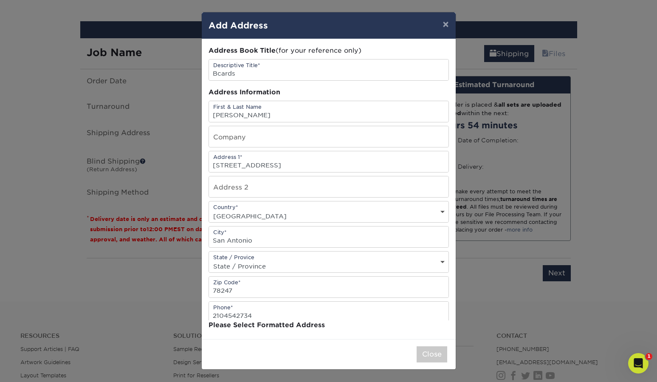
scroll to position [0, 0]
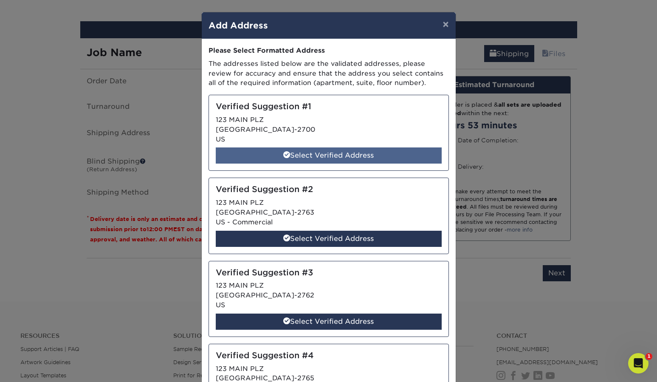
click at [339, 158] on div "Select Verified Address" at bounding box center [329, 155] width 226 height 16
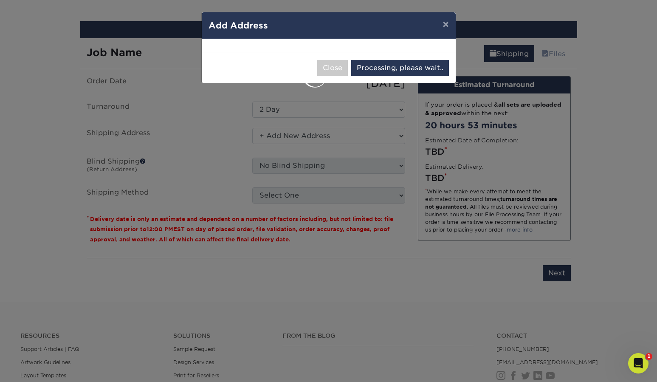
select select "286550"
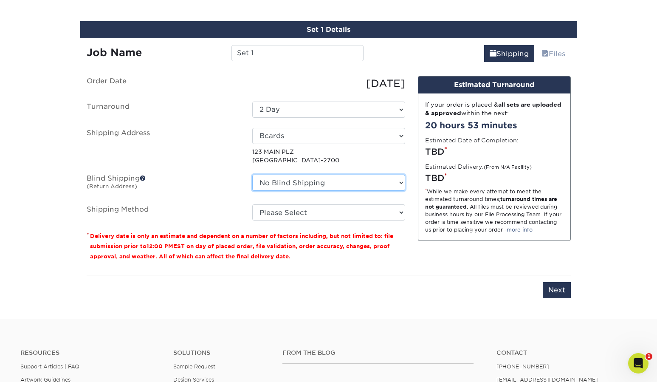
click at [294, 183] on select "No Blind Shipping + Add New Address" at bounding box center [328, 183] width 153 height 16
click at [558, 290] on input "Next" at bounding box center [557, 290] width 28 height 16
type input "Next"
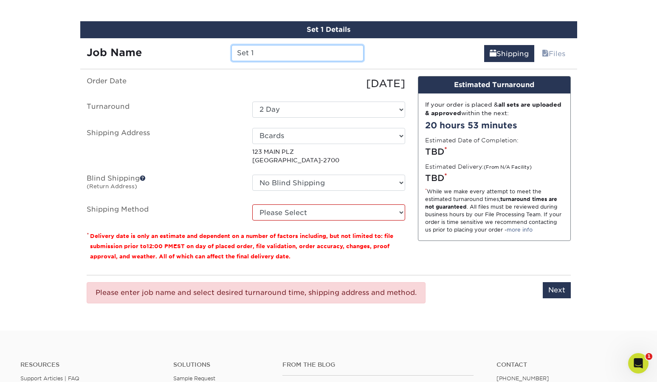
click at [256, 59] on input "Set 1" at bounding box center [298, 53] width 132 height 16
drag, startPoint x: 269, startPoint y: 48, endPoint x: 218, endPoint y: 45, distance: 51.1
click at [218, 45] on div "Job Name Set 1" at bounding box center [225, 53] width 290 height 16
click at [255, 54] on input "Set 1" at bounding box center [298, 53] width 132 height 16
type input "Bcards"
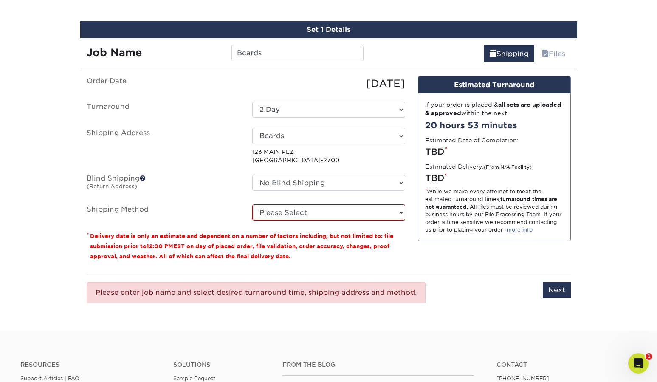
click at [237, 252] on p "* Delivery date is only an estimate and dependent on a number of factors includ…" at bounding box center [246, 246] width 319 height 31
click at [284, 215] on select "Please Select UPS Ground (+$7.84) UPS 3 Day Select (+$20.92) UPS 2nd Day Air (+…" at bounding box center [328, 212] width 153 height 16
select select "03"
click at [252, 204] on select "Please Select UPS Ground (+$7.84) UPS 3 Day Select (+$20.92) UPS 2nd Day Air (+…" at bounding box center [328, 212] width 153 height 16
click at [412, 256] on div "Design Estimated Turnaround If your order is placed & all sets are uploaded & a…" at bounding box center [495, 172] width 166 height 192
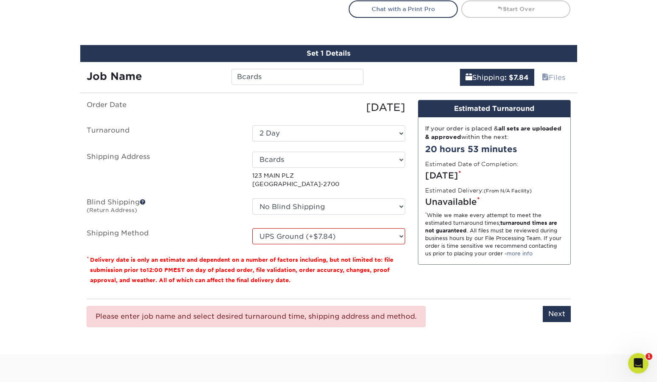
scroll to position [483, 0]
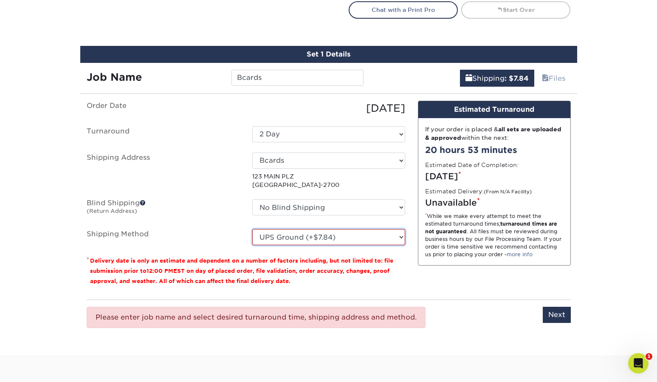
click at [295, 232] on select "Please Select UPS Ground (+$7.84) UPS 3 Day Select (+$20.92) UPS 2nd Day Air (+…" at bounding box center [328, 237] width 153 height 16
click at [558, 317] on input "Next" at bounding box center [557, 315] width 28 height 16
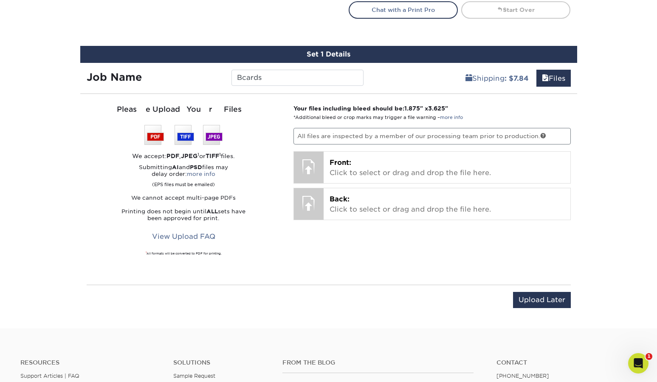
click at [283, 140] on div "Please Upload Your Files We accept: PDF , JPEG 1 or TIFF 1 files. Submitting AI…" at bounding box center [183, 189] width 207 height 170
click at [355, 138] on p "All files are inspected by a member of our processing team prior to production." at bounding box center [432, 136] width 277 height 16
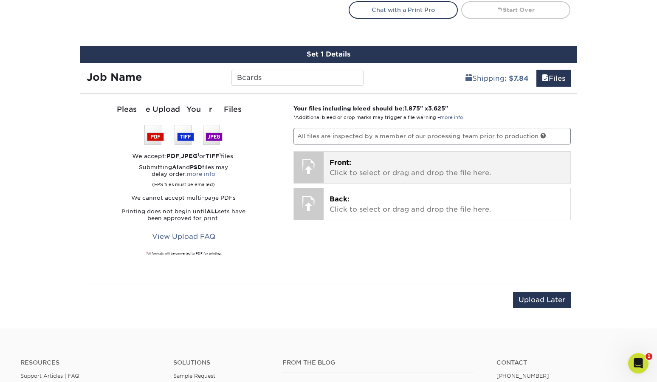
click at [346, 161] on span "Front:" at bounding box center [341, 163] width 22 height 8
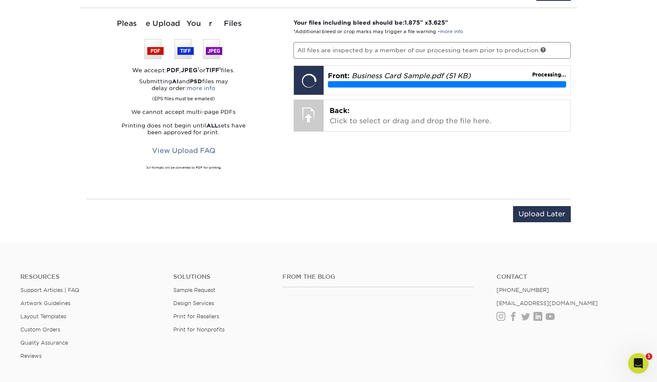
scroll to position [467, 0]
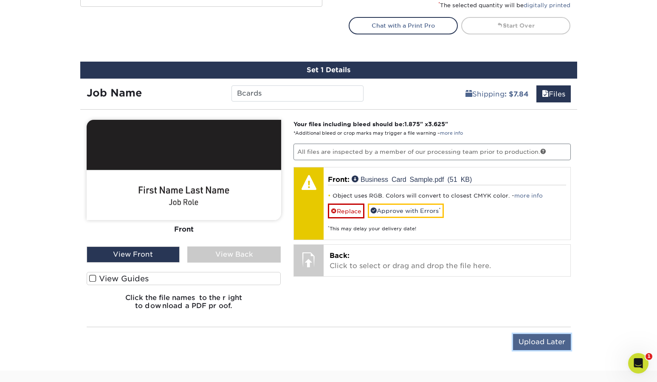
click at [539, 343] on input "Upload Later" at bounding box center [542, 342] width 58 height 16
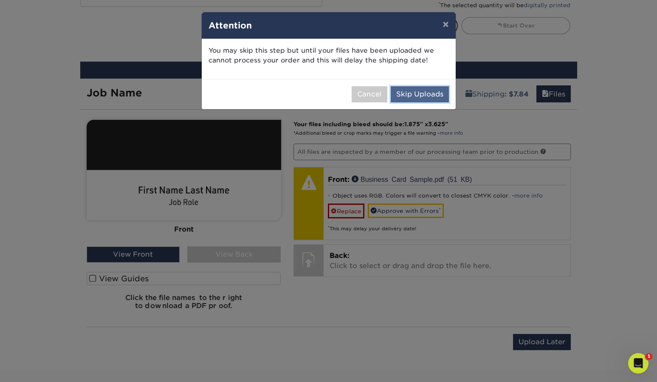
click at [411, 89] on button "Skip Uploads" at bounding box center [420, 94] width 58 height 16
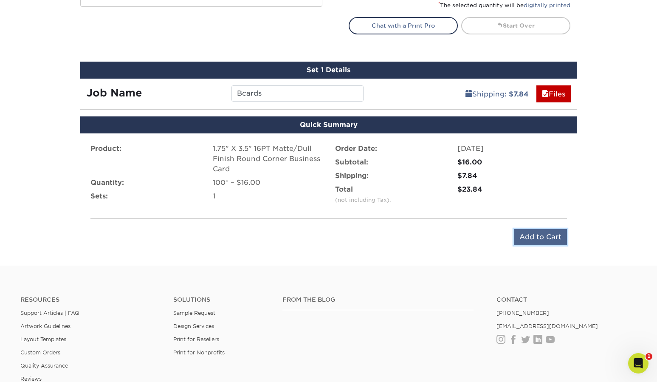
click at [550, 238] on input "Add to Cart" at bounding box center [540, 237] width 53 height 16
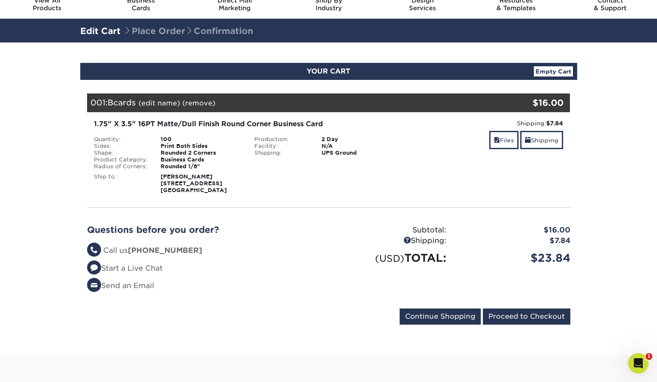
scroll to position [38, 0]
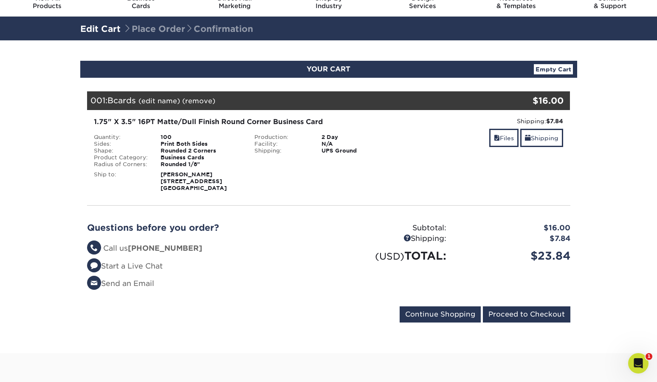
click at [385, 208] on div "Your Cart is Empty View Account Active Orders Order History Contact Us Business…" at bounding box center [329, 208] width 484 height 235
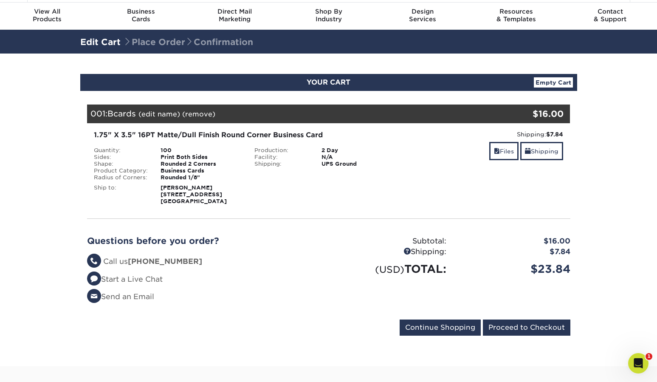
scroll to position [0, 0]
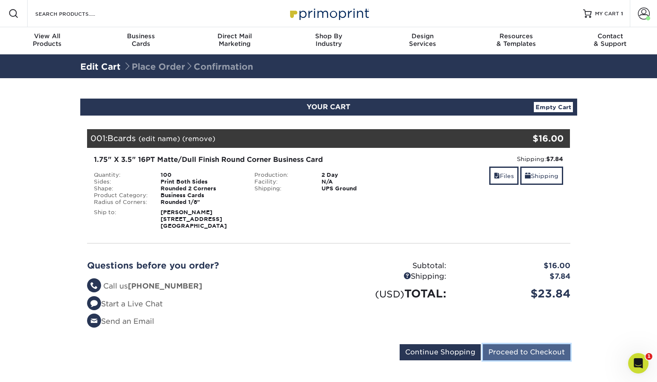
click at [520, 348] on input "Proceed to Checkout" at bounding box center [527, 352] width 88 height 16
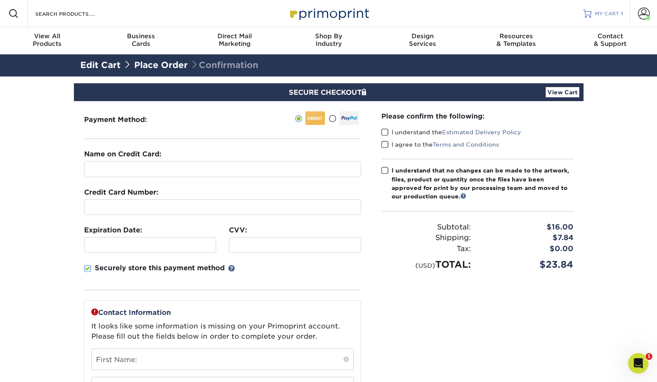
click at [610, 16] on span "MY CART" at bounding box center [607, 13] width 24 height 7
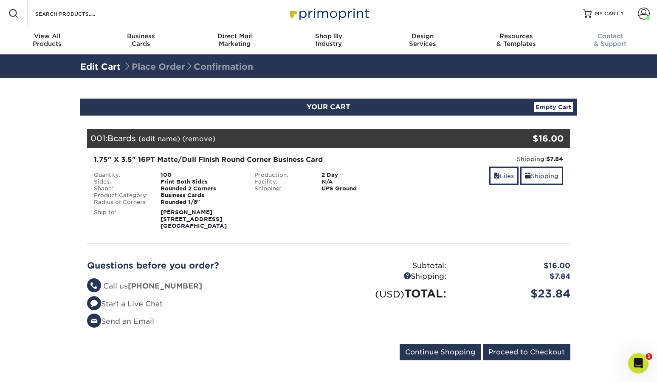
click at [614, 40] on div "Contact & Support" at bounding box center [610, 39] width 94 height 15
click at [644, 10] on span at bounding box center [644, 14] width 12 height 12
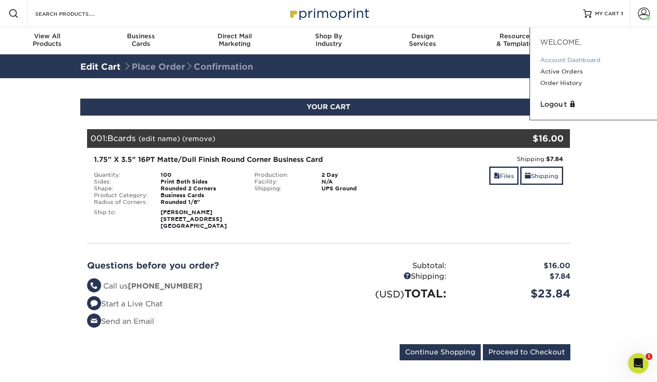
click at [568, 61] on link "Account Dashboard" at bounding box center [594, 59] width 107 height 11
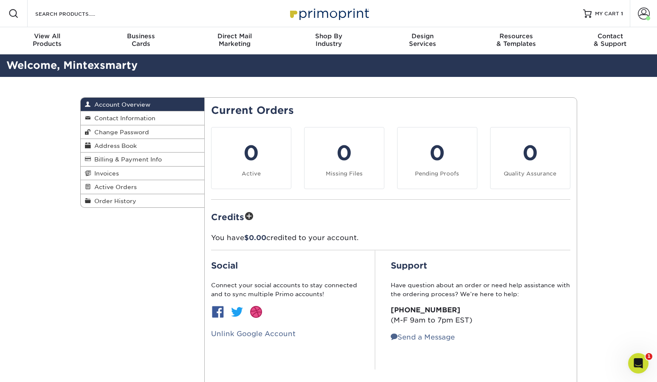
click at [617, 96] on div "Account Overview Account Overview Contact Information Change Password Address B…" at bounding box center [328, 242] width 657 height 331
click at [640, 14] on span at bounding box center [644, 14] width 12 height 12
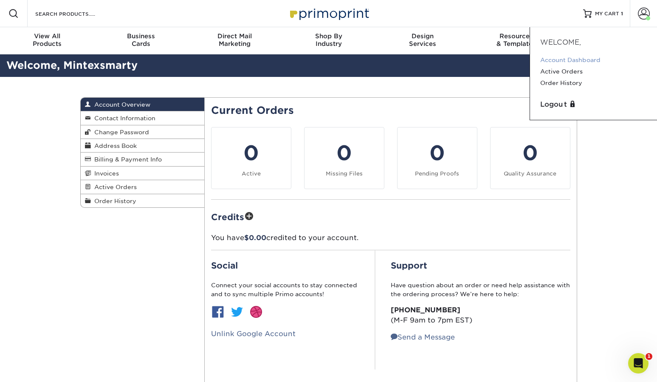
click at [574, 60] on link "Account Dashboard" at bounding box center [594, 59] width 107 height 11
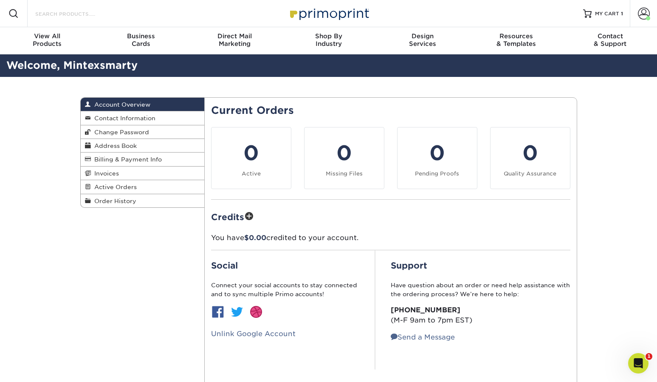
click at [55, 13] on input "Search Products" at bounding box center [75, 13] width 83 height 10
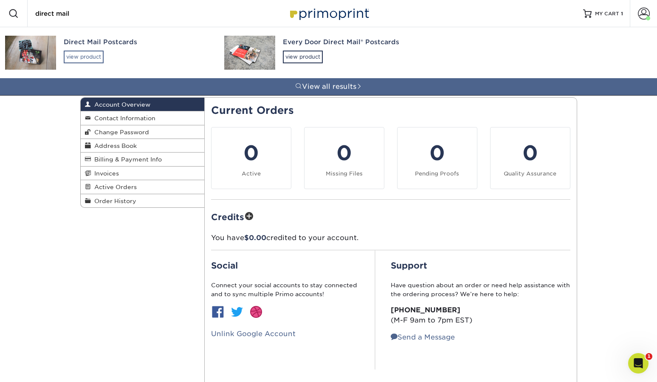
type input "direct mail"
click at [85, 54] on div "view product" at bounding box center [84, 57] width 40 height 13
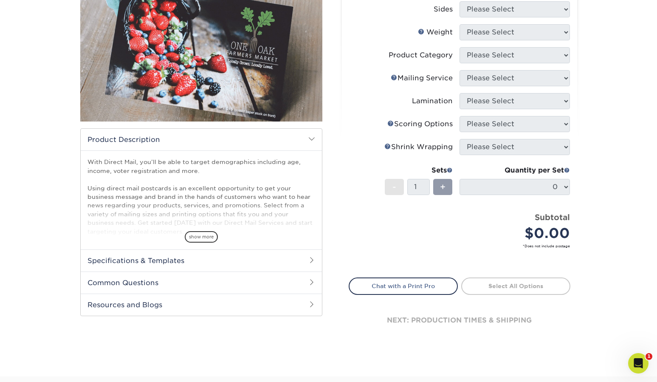
scroll to position [159, 0]
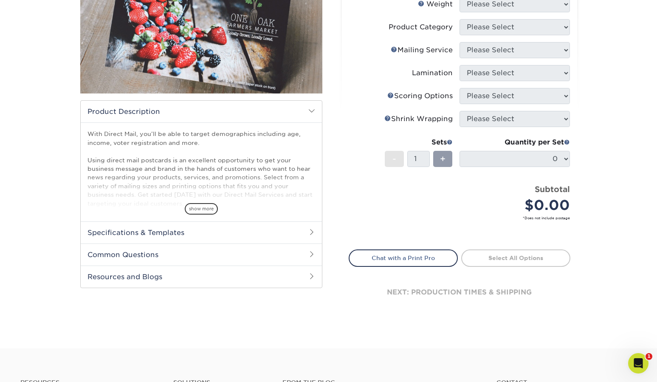
click at [214, 255] on h2 "Common Questions" at bounding box center [201, 254] width 241 height 22
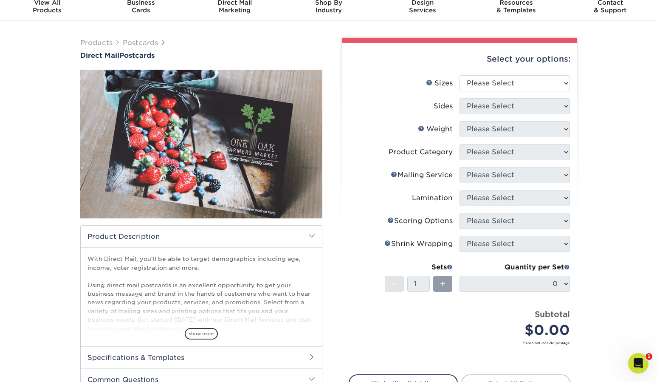
scroll to position [0, 0]
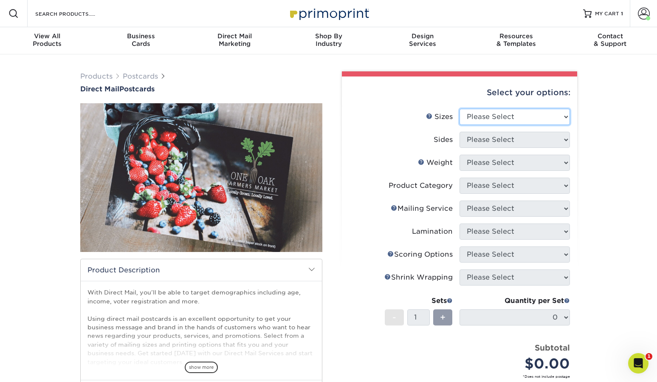
click at [491, 122] on select "Please Select 1.5" x 7" 2" x 4" 2" x 6" 2" x 7" 2" x 8" 2.12" x 5.5" 2.12" x 5.…" at bounding box center [515, 117] width 110 height 16
select select "1.50x7.00"
click at [460, 109] on select "Please Select 1.5" x 7" 2" x 4" 2" x 6" 2" x 7" 2" x 8" 2.12" x 5.5" 2.12" x 5.…" at bounding box center [515, 117] width 110 height 16
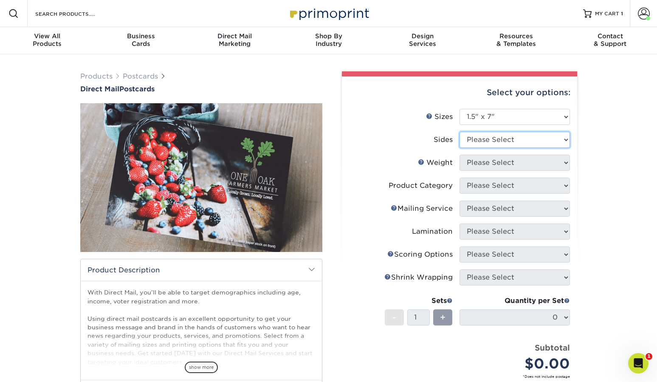
click at [493, 143] on select "Please Select Print Both Sides Print Front Only" at bounding box center [515, 140] width 110 height 16
select select "13abbda7-1d64-4f25-8bb2-c179b224825d"
click at [460, 132] on select "Please Select Print Both Sides Print Front Only" at bounding box center [515, 140] width 110 height 16
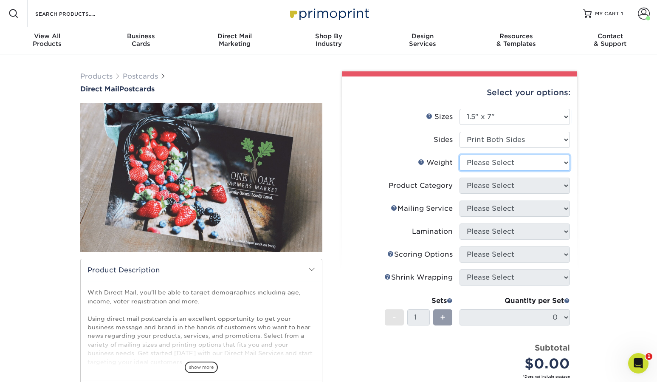
click at [492, 163] on select "Please Select 14PT 16PT 14PT Uncoated" at bounding box center [515, 163] width 110 height 16
select select "14PT"
click at [460, 155] on select "Please Select 14PT 16PT 14PT Uncoated" at bounding box center [515, 163] width 110 height 16
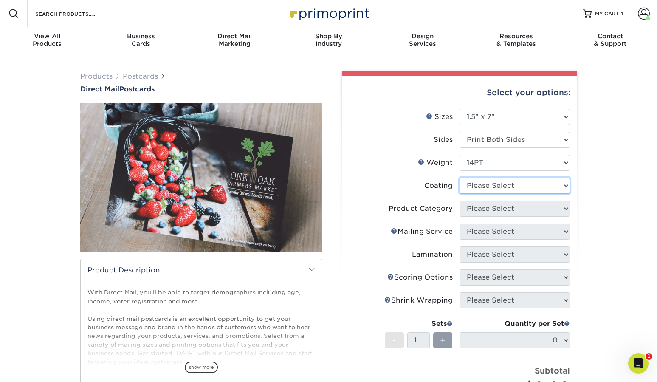
click at [483, 186] on select at bounding box center [515, 186] width 110 height 16
select select "121bb7b5-3b4d-429f-bd8d-bbf80e953313"
click at [460, 178] on select at bounding box center [515, 186] width 110 height 16
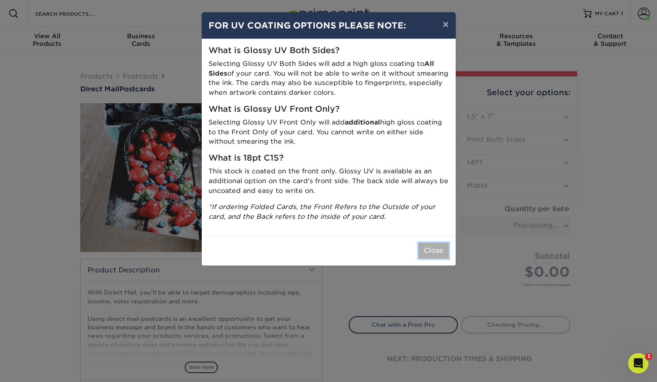
click at [433, 251] on button "Close" at bounding box center [434, 251] width 31 height 16
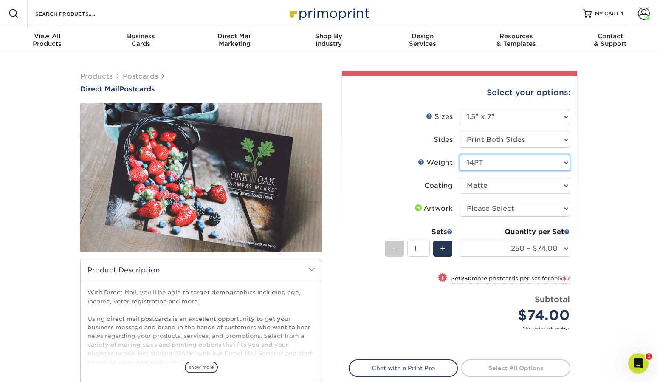
click at [487, 164] on select "Please Select 14PT 16PT 14PT Uncoated" at bounding box center [515, 163] width 110 height 16
click at [474, 133] on select "Please Select Print Both Sides Print Front Only" at bounding box center [515, 140] width 110 height 16
select select "-1"
click at [460, 132] on select "Please Select Print Both Sides Print Front Only" at bounding box center [515, 140] width 110 height 16
select select
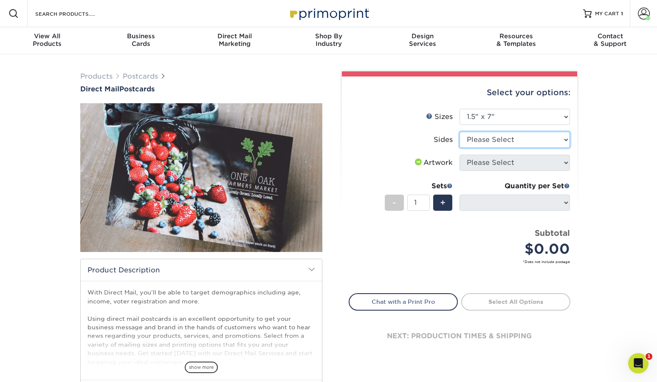
click at [488, 139] on select "Please Select Print Both Sides Print Front Only" at bounding box center [515, 140] width 110 height 16
select select "13abbda7-1d64-4f25-8bb2-c179b224825d"
click at [460, 132] on select "Please Select Print Both Sides Print Front Only" at bounding box center [515, 140] width 110 height 16
select select
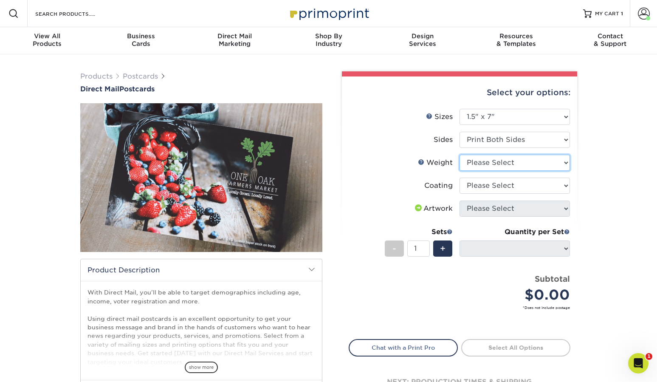
click at [493, 165] on select "Please Select 14PT 16PT 14PT Uncoated" at bounding box center [515, 163] width 110 height 16
select select "14PT"
click at [460, 155] on select "Please Select 14PT 16PT 14PT Uncoated" at bounding box center [515, 163] width 110 height 16
select select
click at [492, 174] on li "Weight Help Weight Please Select 14PT 16PT 14PT Uncoated" at bounding box center [459, 166] width 221 height 23
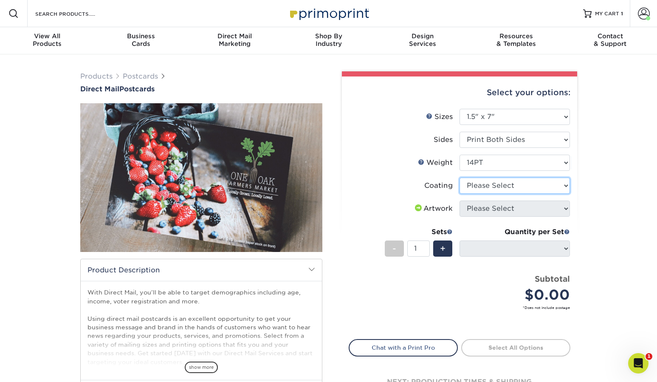
click at [479, 188] on select at bounding box center [515, 186] width 110 height 16
select select "121bb7b5-3b4d-429f-bd8d-bbf80e953313"
click at [460, 178] on select at bounding box center [515, 186] width 110 height 16
select select "-1"
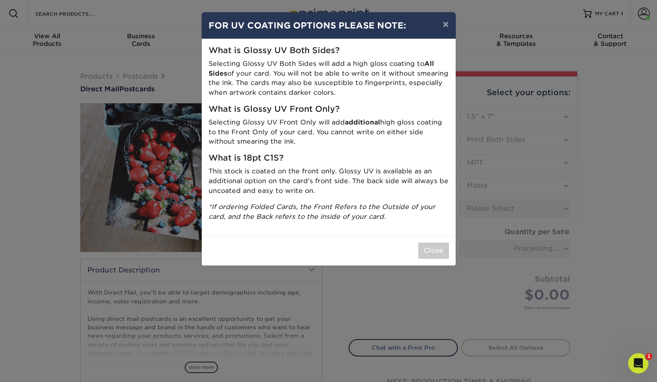
click at [433, 241] on div "Close" at bounding box center [329, 250] width 254 height 30
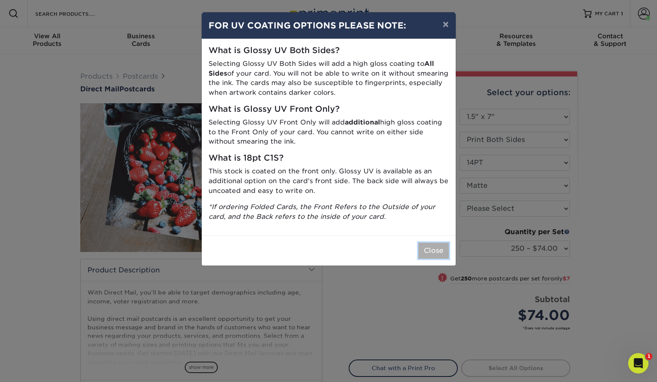
click at [436, 246] on button "Close" at bounding box center [434, 251] width 31 height 16
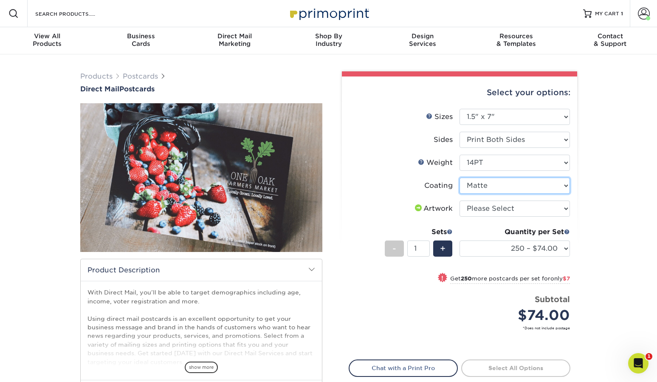
click at [481, 185] on select at bounding box center [515, 186] width 110 height 16
select select "1e8116af-acfc-44b1-83dc-8181aa338834"
click at [460, 178] on select at bounding box center [515, 186] width 110 height 16
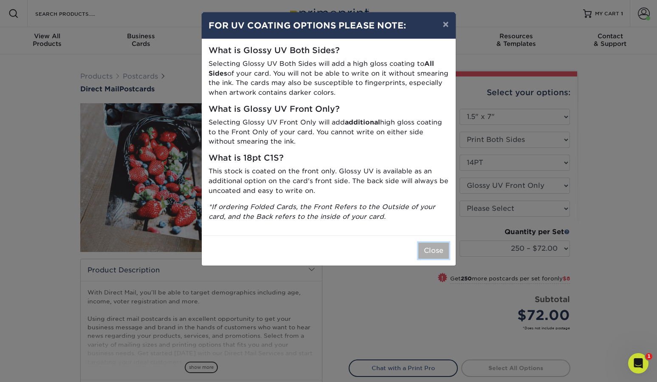
click at [432, 250] on button "Close" at bounding box center [434, 251] width 31 height 16
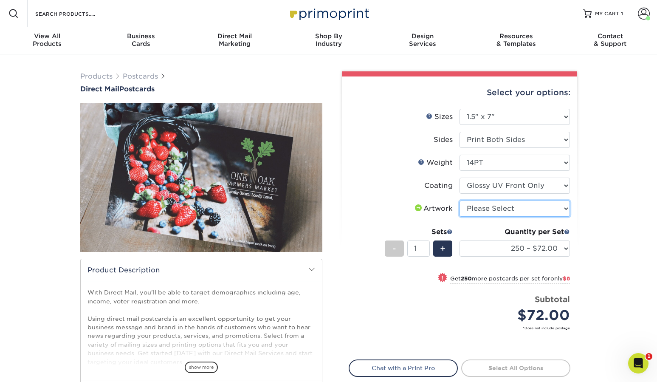
click at [497, 208] on select "Please Select I will upload files I need a design - $150" at bounding box center [515, 209] width 110 height 16
select select "upload"
click at [460, 201] on select "Please Select I will upload files I need a design - $150" at bounding box center [515, 209] width 110 height 16
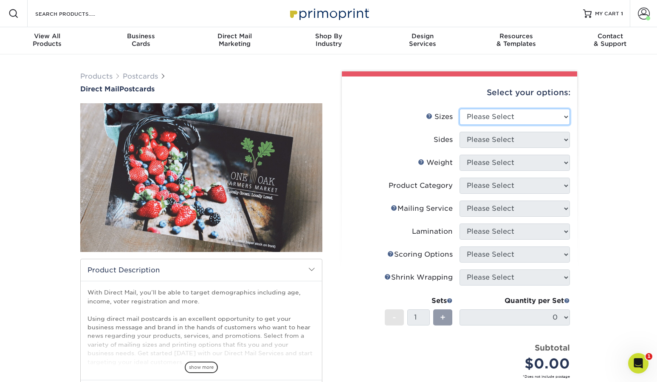
click at [483, 122] on select "Please Select 1.5" x 7" 2" x 4" 2" x 6" 2" x 7" 2" x 8" 2.12" x 5.5" 2.12" x 5.…" at bounding box center [515, 117] width 110 height 16
select select "3.00x5.00"
click at [460, 109] on select "Please Select 1.5" x 7" 2" x 4" 2" x 6" 2" x 7" 2" x 8" 2.12" x 5.5" 2.12" x 5.…" at bounding box center [515, 117] width 110 height 16
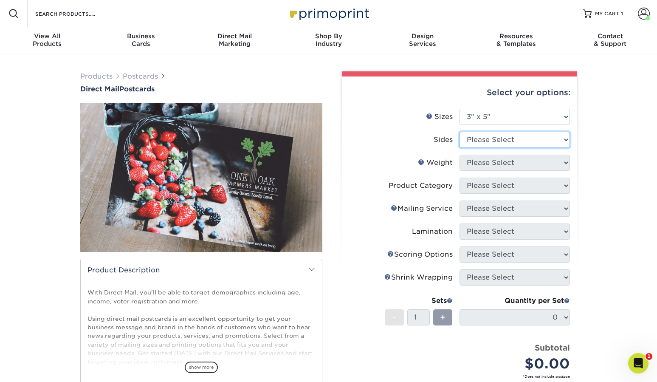
click at [485, 134] on select "Please Select Print Both Sides Print Front Only" at bounding box center [515, 140] width 110 height 16
select select "13abbda7-1d64-4f25-8bb2-c179b224825d"
click at [460, 132] on select "Please Select Print Both Sides Print Front Only" at bounding box center [515, 140] width 110 height 16
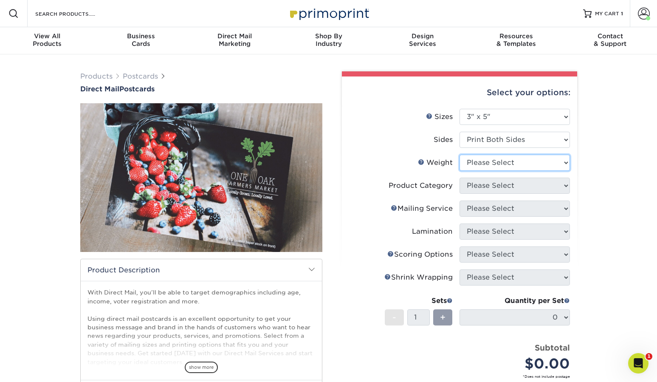
click at [480, 167] on select "Please Select 100LB 16PT 14PT" at bounding box center [515, 163] width 110 height 16
select select "100LB"
click at [460, 155] on select "Please Select 100LB 16PT 14PT" at bounding box center [515, 163] width 110 height 16
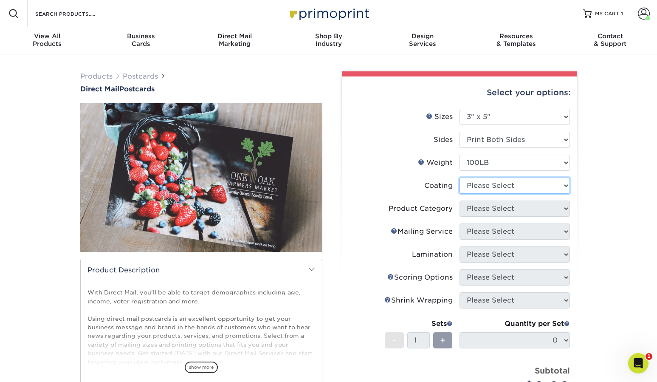
click at [484, 184] on select at bounding box center [515, 186] width 110 height 16
click at [460, 178] on select at bounding box center [515, 186] width 110 height 16
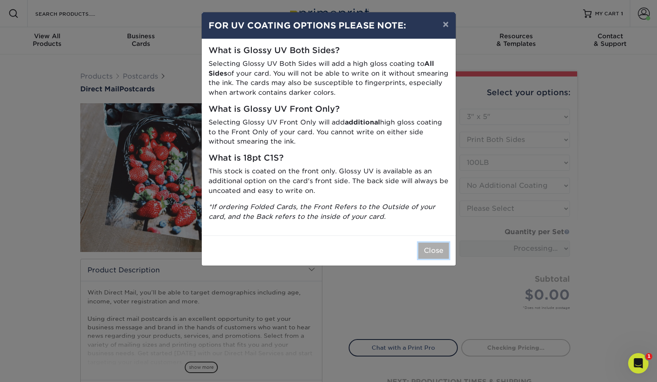
click at [435, 245] on button "Close" at bounding box center [434, 251] width 31 height 16
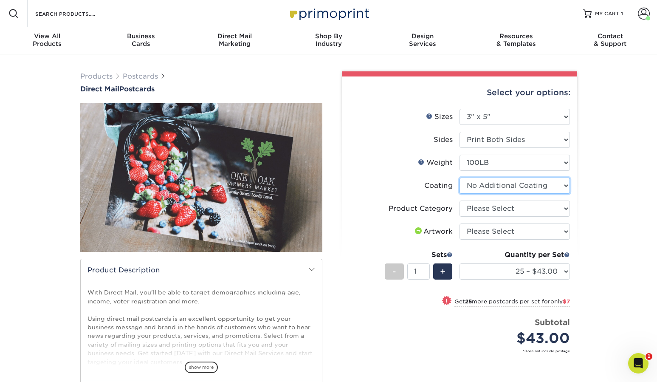
click at [490, 189] on select at bounding box center [515, 186] width 110 height 16
select select "d41dab50-ff65-4f4f-bb17-2afe4d36ae33"
click at [460, 178] on select at bounding box center [515, 186] width 110 height 16
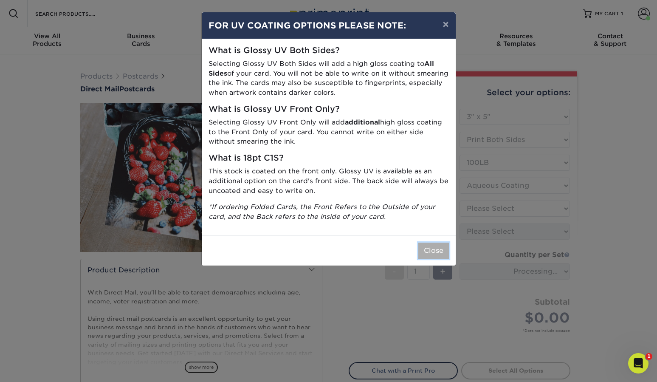
click at [432, 250] on button "Close" at bounding box center [434, 251] width 31 height 16
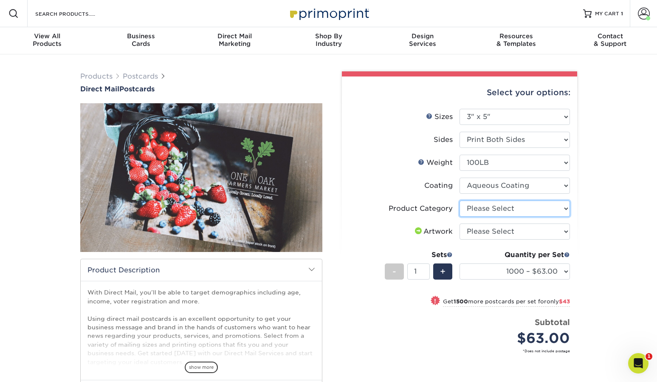
click at [475, 209] on select "Please Select Postcards" at bounding box center [515, 209] width 110 height 16
select select "9b7272e0-d6c8-4c3c-8e97-d3a1bcdab858"
click at [460, 201] on select "Please Select Postcards" at bounding box center [515, 209] width 110 height 16
click at [485, 232] on select "Please Select I will upload files I need a design - $150" at bounding box center [515, 232] width 110 height 16
select select "upload"
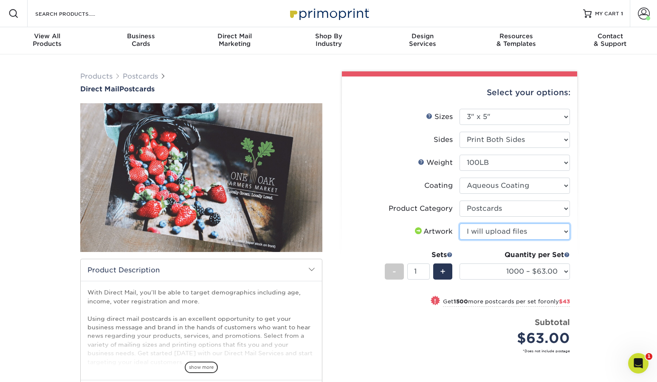
click at [460, 224] on select "Please Select I will upload files I need a design - $150" at bounding box center [515, 232] width 110 height 16
click at [401, 253] on div "Sets" at bounding box center [419, 255] width 68 height 10
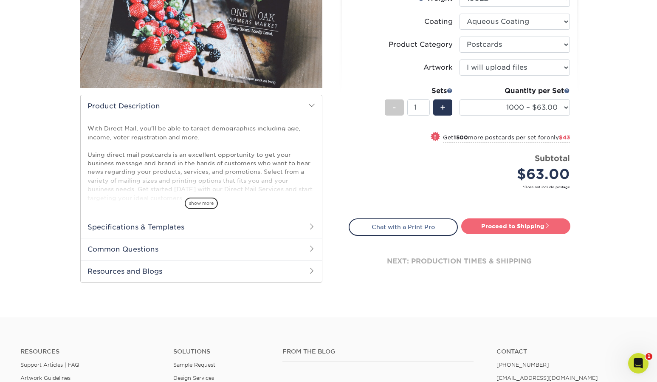
click at [494, 228] on link "Proceed to Shipping" at bounding box center [515, 225] width 109 height 15
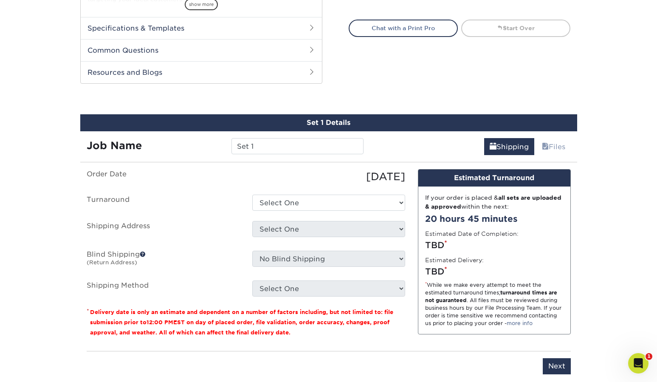
scroll to position [406, 0]
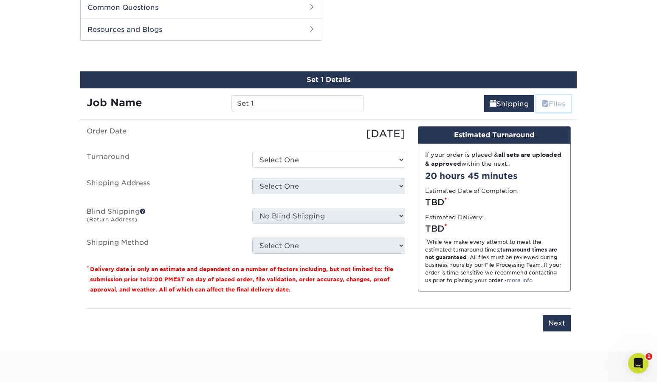
click at [549, 104] on link "Files" at bounding box center [554, 103] width 34 height 17
click at [285, 165] on select "Select One 2-4 Business Days 2 Day Next Business Day" at bounding box center [328, 160] width 153 height 16
select select "1a9719fe-3053-4d10-b7fe-a13d9d1ccb88"
click at [252, 152] on select "Select One 2-4 Business Days 2 Day Next Business Day" at bounding box center [328, 160] width 153 height 16
click at [282, 190] on select "Select One Bcards + Add New Address" at bounding box center [328, 186] width 153 height 16
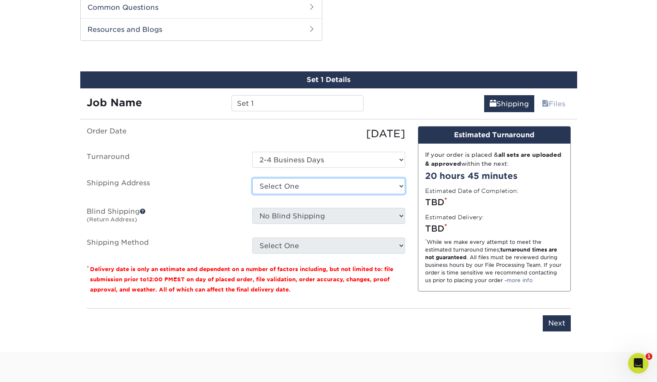
select select "286550"
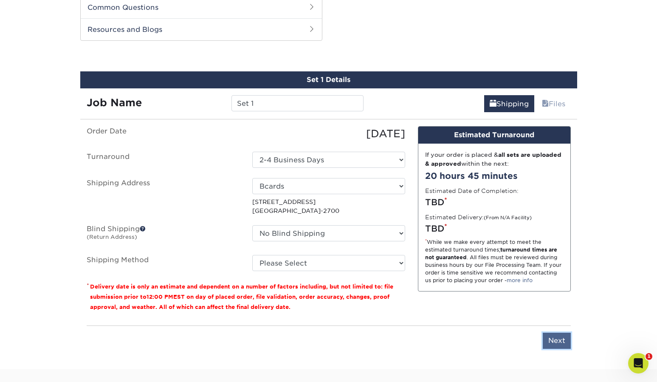
click at [566, 339] on input "Next" at bounding box center [557, 341] width 28 height 16
type input "Next"
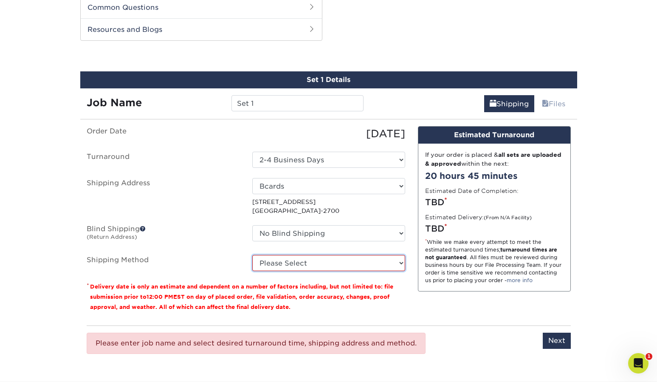
click at [297, 264] on select "Please Select UPS Ground (+$15.29) UPS 3 Day Select (+$23.34) UPS 2nd Day Air (…" at bounding box center [328, 263] width 153 height 16
select select "03"
click at [252, 255] on select "Please Select UPS Ground (+$15.29) UPS 3 Day Select (+$23.34) UPS 2nd Day Air (…" at bounding box center [328, 263] width 153 height 16
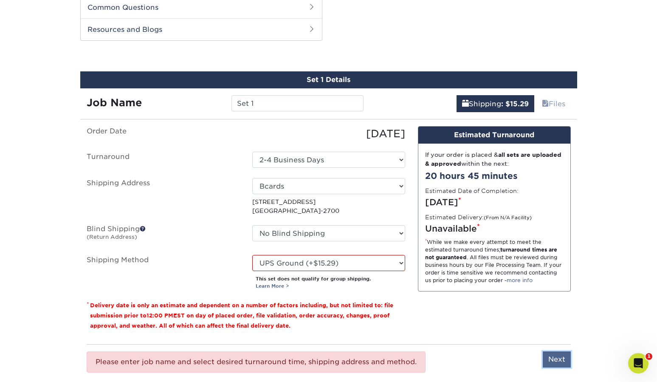
click at [555, 359] on input "Next" at bounding box center [557, 359] width 28 height 16
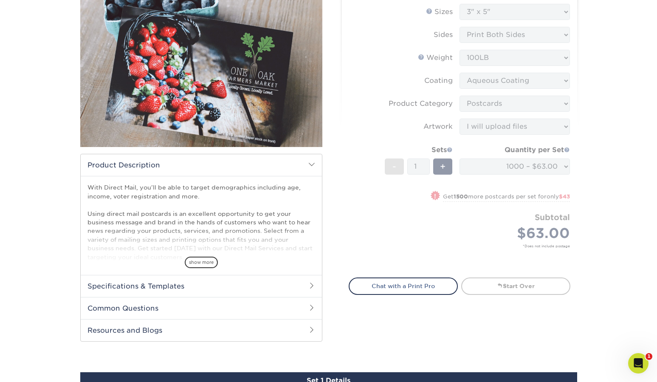
scroll to position [0, 0]
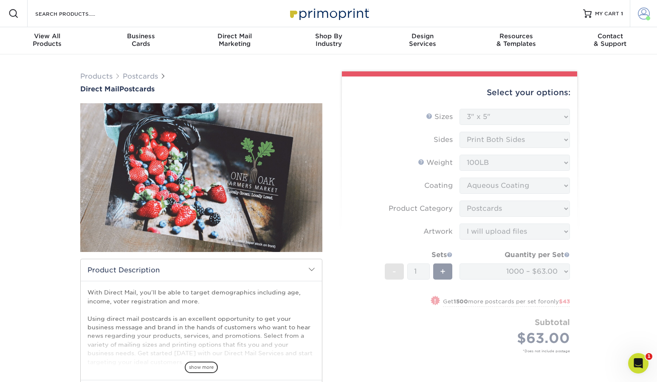
click at [637, 13] on link "Account" at bounding box center [643, 13] width 27 height 27
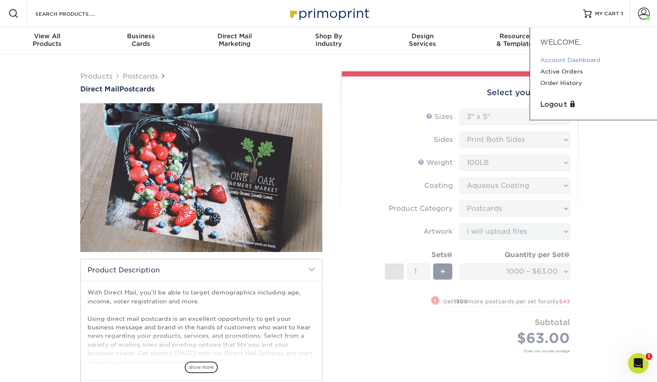
click at [594, 55] on link "Account Dashboard" at bounding box center [594, 59] width 107 height 11
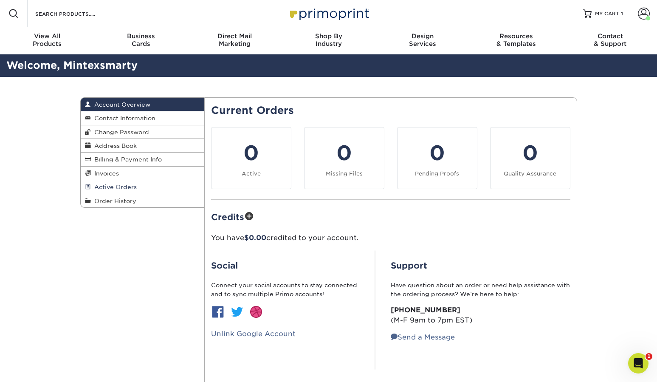
click at [110, 187] on span "Active Orders" at bounding box center [114, 187] width 46 height 7
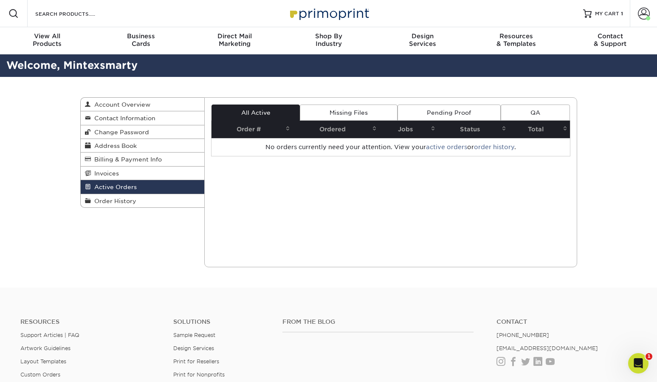
click at [555, 114] on link "QA" at bounding box center [535, 113] width 69 height 16
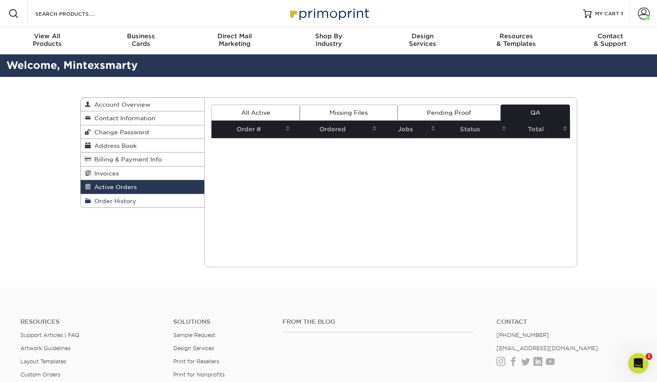
click at [119, 202] on span "Order History" at bounding box center [113, 201] width 45 height 7
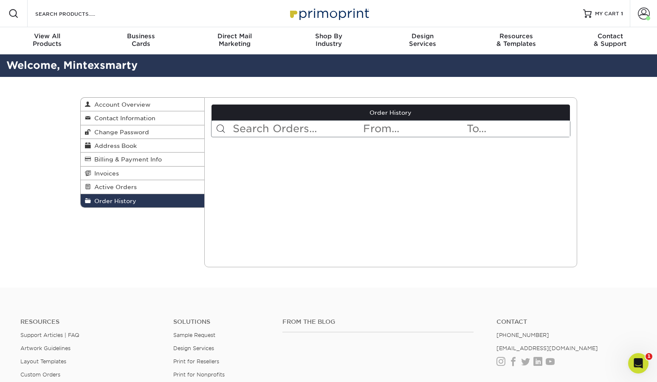
click at [290, 131] on input "text" at bounding box center [297, 129] width 130 height 16
click at [341, 191] on div "Current Orders 0 Active 0 Missing Files" at bounding box center [390, 182] width 373 height 170
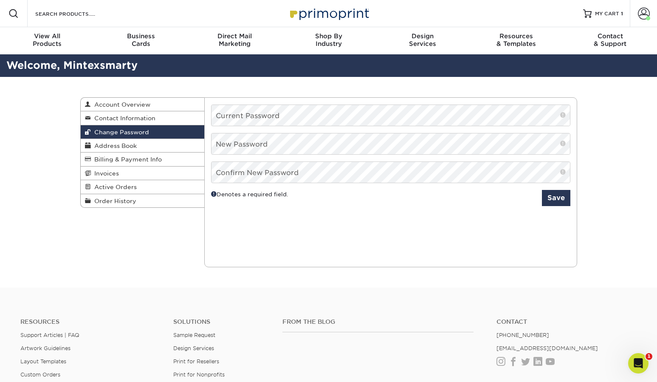
click at [313, 0] on link at bounding box center [328, 14] width 85 height 68
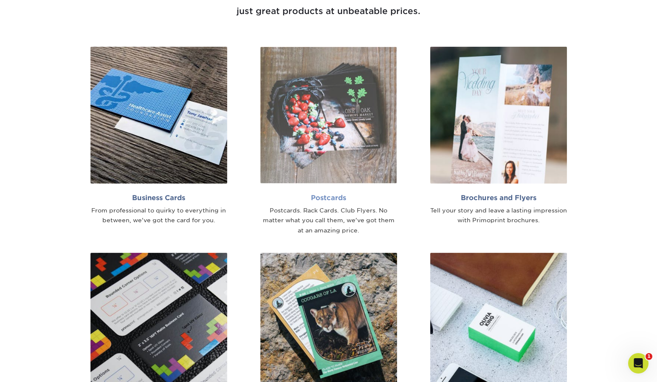
scroll to position [522, 0]
click at [341, 110] on img at bounding box center [328, 114] width 137 height 137
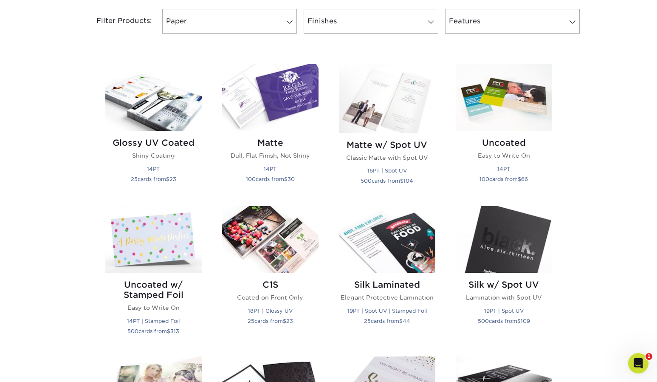
scroll to position [402, 0]
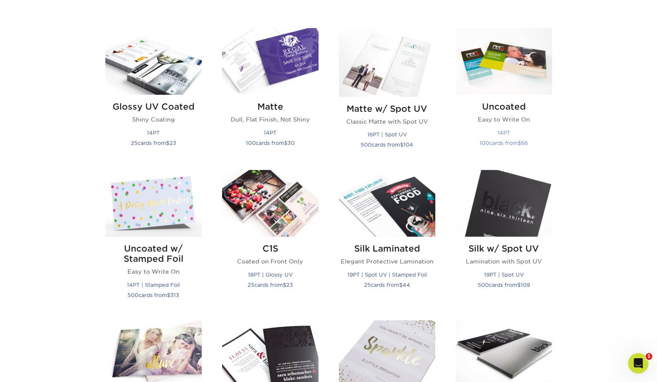
click at [496, 76] on img at bounding box center [504, 61] width 96 height 67
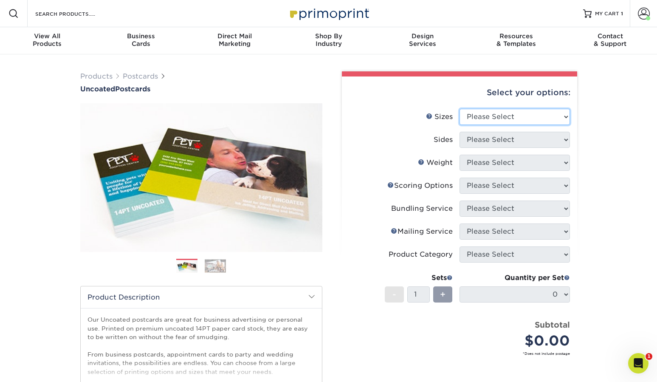
click at [510, 115] on select "Please Select 1.5" x 7" 2" x 8" 2.12" x 5.5" 2.75" x 4.25" 2.75" x 8.5" 3" x 4"…" at bounding box center [515, 117] width 110 height 16
select select "1.50x7.00"
click at [460, 109] on select "Please Select 1.5" x 7" 2" x 8" 2.12" x 5.5" 2.75" x 4.25" 2.75" x 8.5" 3" x 4"…" at bounding box center [515, 117] width 110 height 16
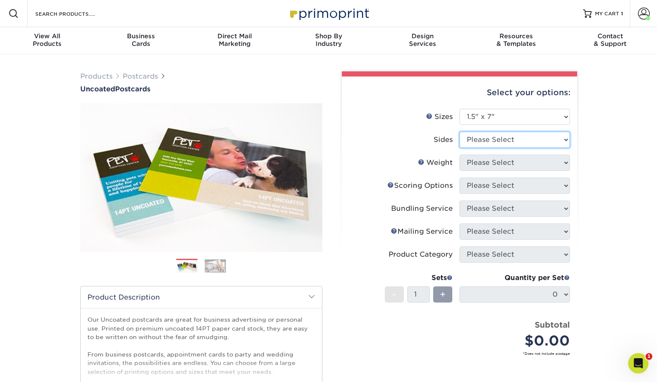
click at [511, 143] on select "Please Select Print Both Sides Print Front Only" at bounding box center [515, 140] width 110 height 16
select select "13abbda7-1d64-4f25-8bb2-c179b224825d"
click at [460, 132] on select "Please Select Print Both Sides Print Front Only" at bounding box center [515, 140] width 110 height 16
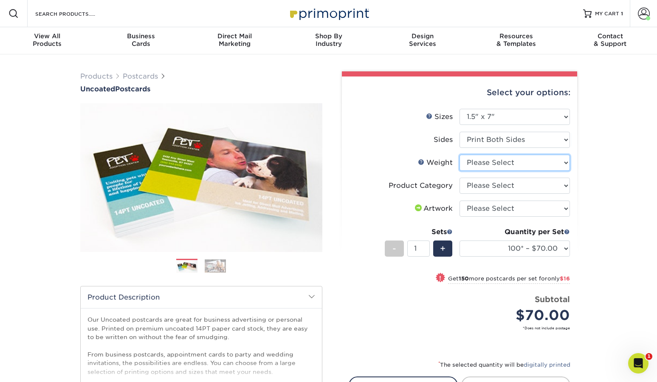
click at [503, 167] on select "Please Select 14PT Uncoated" at bounding box center [515, 163] width 110 height 16
select select "14PT Uncoated"
click at [460, 155] on select "Please Select 14PT Uncoated" at bounding box center [515, 163] width 110 height 16
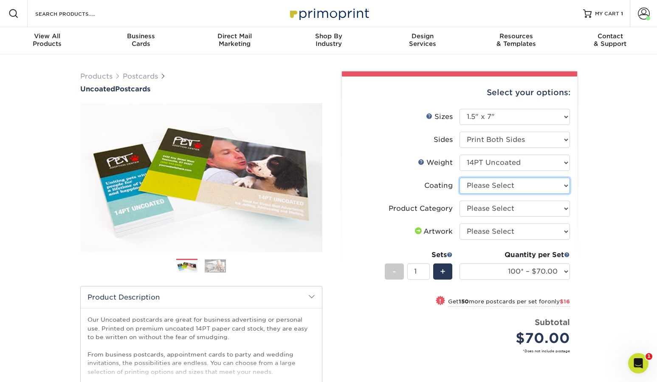
click at [485, 185] on select at bounding box center [515, 186] width 110 height 16
select select "3e7618de-abca-4bda-9f97-8b9129e913d8"
click at [460, 178] on select at bounding box center [515, 186] width 110 height 16
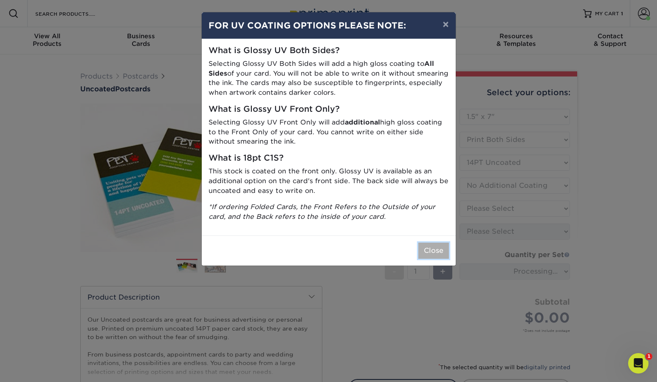
click at [436, 253] on button "Close" at bounding box center [434, 251] width 31 height 16
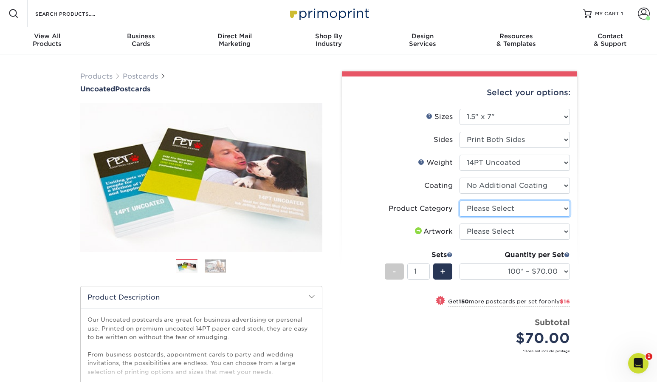
click at [488, 212] on select "Please Select Postcards" at bounding box center [515, 209] width 110 height 16
select select "9b7272e0-d6c8-4c3c-8e97-d3a1bcdab858"
click at [460, 201] on select "Please Select Postcards" at bounding box center [515, 209] width 110 height 16
click at [493, 234] on select "Please Select I will upload files I need a design - $150" at bounding box center [515, 232] width 110 height 16
select select "upload"
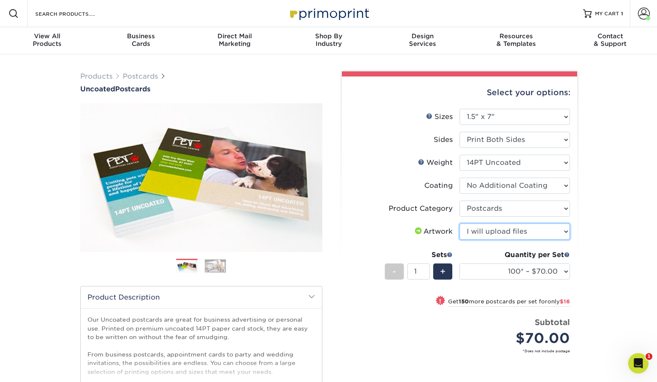
click at [460, 224] on select "Please Select I will upload files I need a design - $150" at bounding box center [515, 232] width 110 height 16
click at [377, 210] on label "Product Category" at bounding box center [404, 209] width 110 height 16
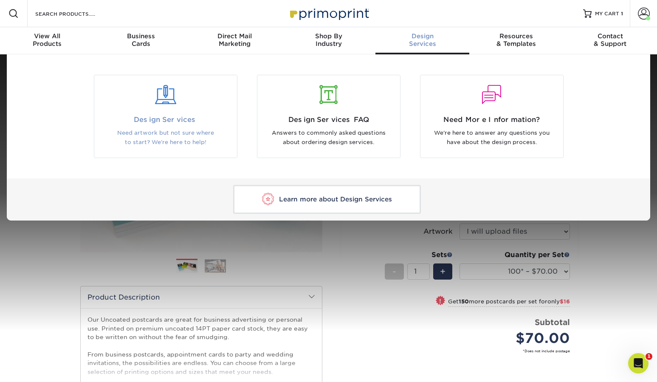
click at [188, 122] on span "Design Services" at bounding box center [166, 120] width 130 height 10
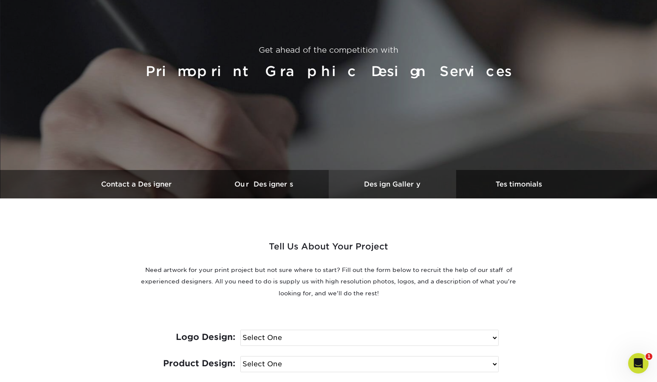
click at [422, 184] on h3 "Design Gallery" at bounding box center [392, 184] width 127 height 8
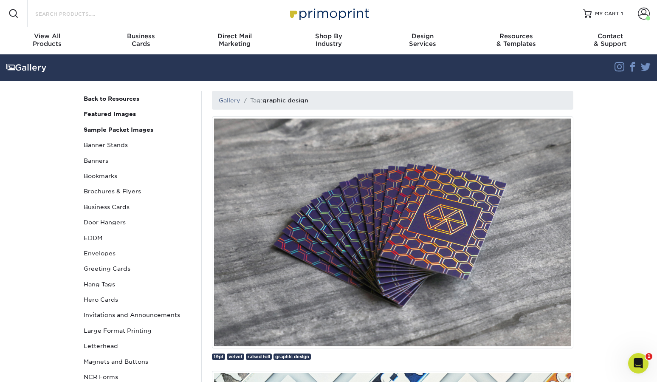
click at [85, 14] on input "Search Products" at bounding box center [75, 13] width 83 height 10
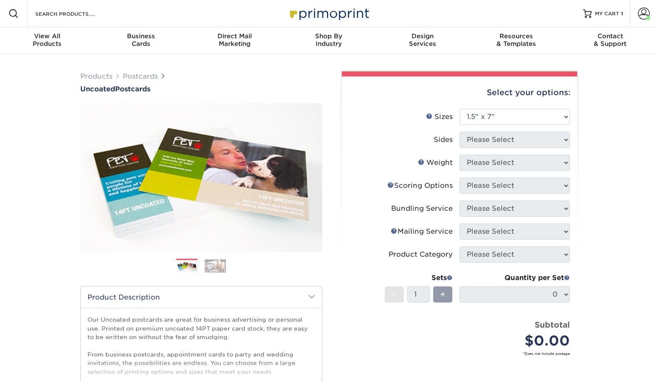
select select "1.50x7.00"
click at [72, 9] on input "Search Products" at bounding box center [75, 13] width 83 height 10
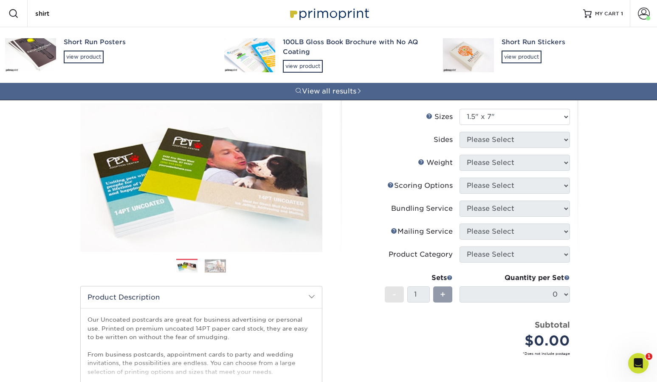
type input "shirt"
